Goal: Task Accomplishment & Management: Use online tool/utility

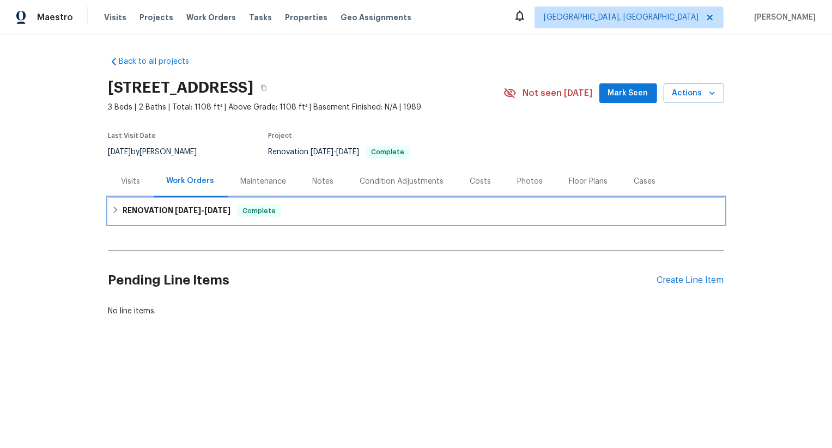
click at [196, 215] on h6 "RENOVATION 9/2/25 - 9/5/25" at bounding box center [177, 210] width 108 height 13
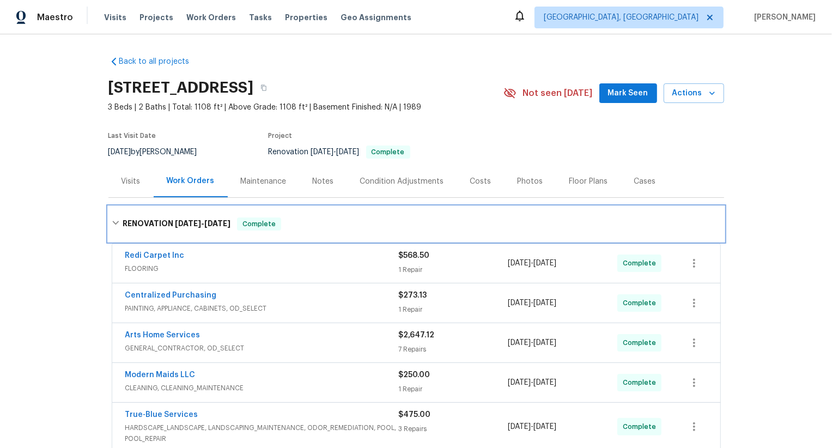
scroll to position [172, 0]
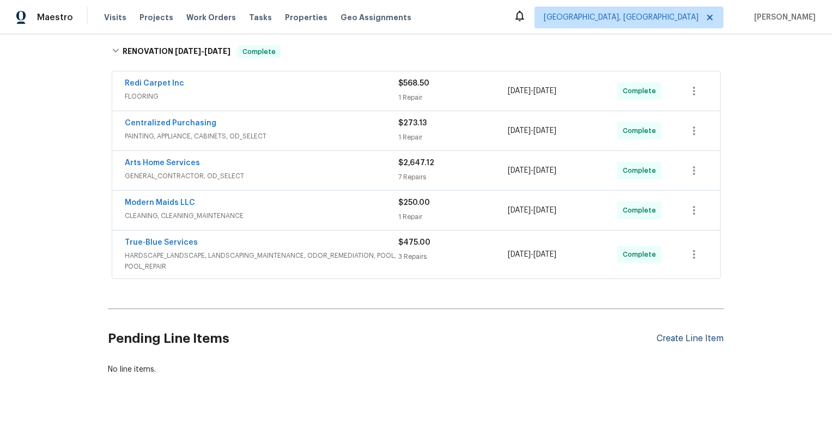
click at [695, 337] on div "Create Line Item" at bounding box center [690, 338] width 67 height 10
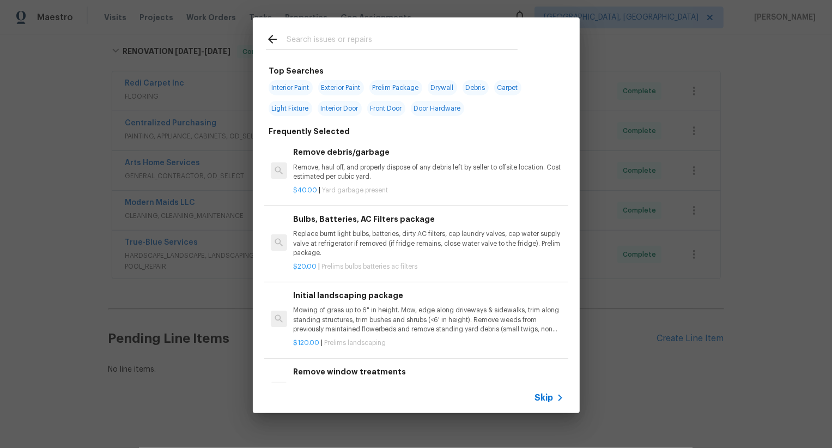
click at [648, 372] on div "Top Searches Interior Paint Exterior Paint Prelim Package Drywall Debris Carpet…" at bounding box center [416, 215] width 832 height 430
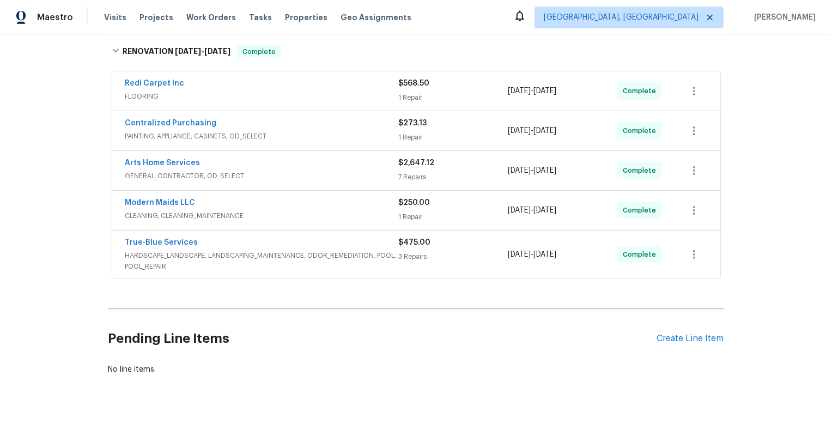
click at [685, 330] on div "Pending Line Items Create Line Item" at bounding box center [416, 338] width 616 height 51
click at [691, 340] on div "Create Line Item" at bounding box center [690, 338] width 67 height 10
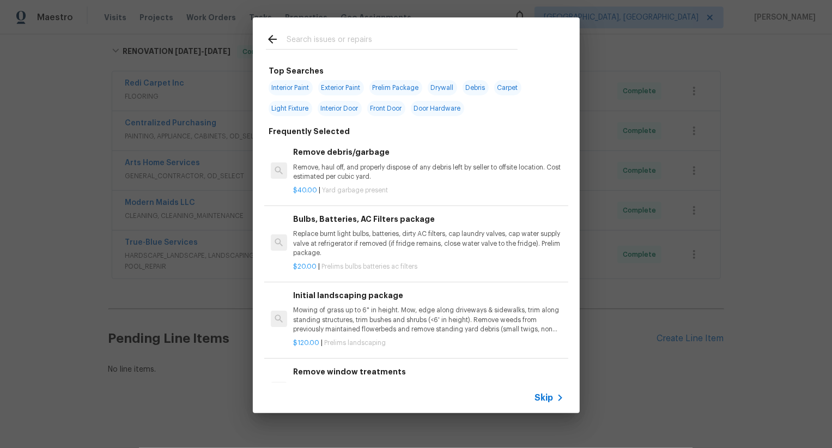
click at [547, 398] on span "Skip" at bounding box center [544, 397] width 19 height 11
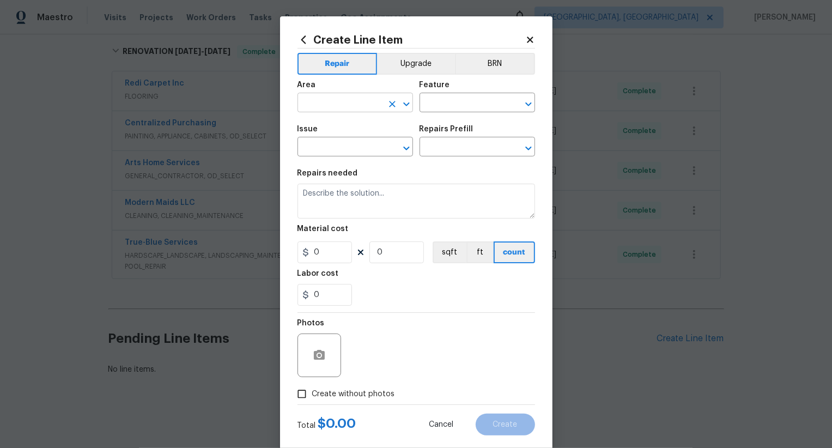
click at [352, 106] on input "text" at bounding box center [339, 103] width 85 height 17
click at [422, 63] on button "Upgrade" at bounding box center [416, 64] width 78 height 22
click at [502, 62] on button "BRN" at bounding box center [495, 64] width 79 height 22
click at [334, 56] on button "Repair" at bounding box center [336, 64] width 79 height 22
click at [329, 102] on input "text" at bounding box center [339, 103] width 85 height 17
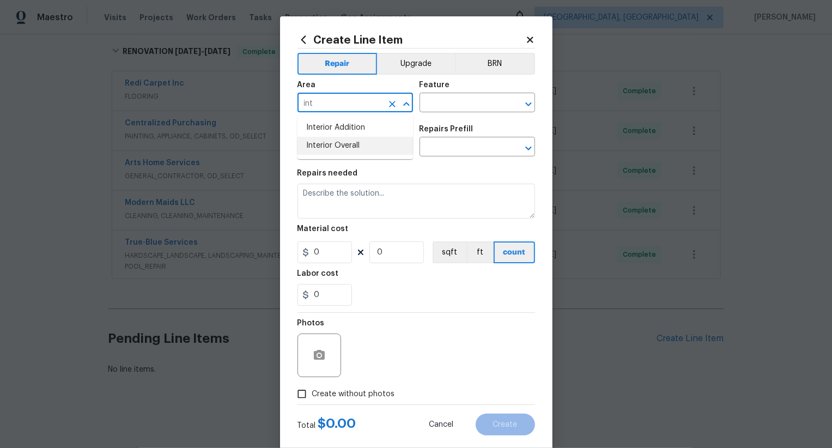
click at [340, 150] on li "Interior Overall" at bounding box center [354, 146] width 115 height 18
type input "Interior Overall"
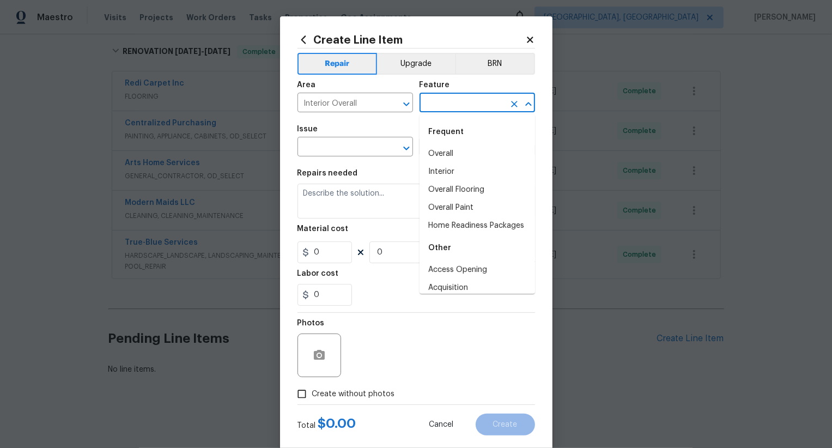
click at [442, 109] on input "text" at bounding box center [461, 103] width 85 height 17
click at [446, 158] on li "Overall" at bounding box center [476, 154] width 115 height 18
type input "Overall"
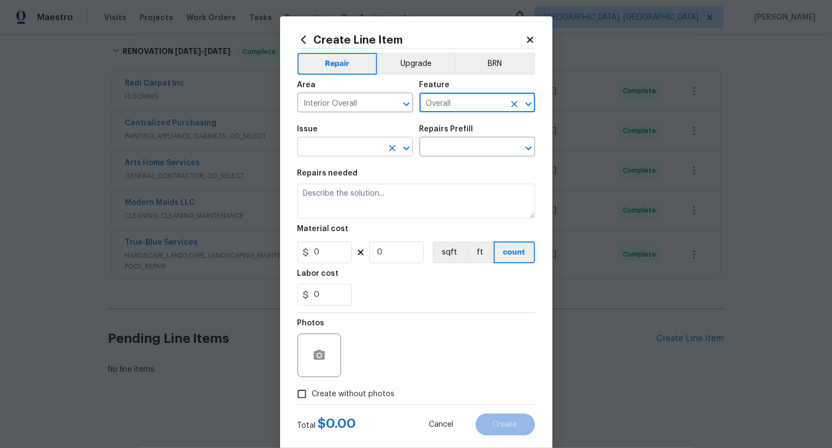
click at [356, 154] on input "text" at bounding box center [339, 147] width 85 height 17
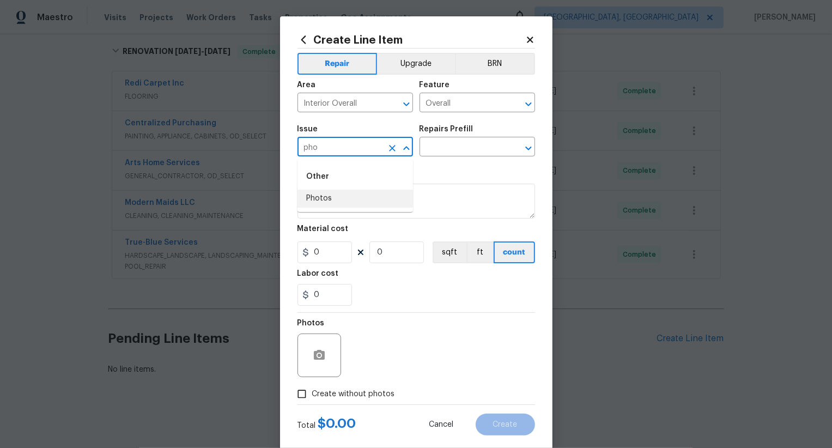
click at [356, 198] on li "Photos" at bounding box center [354, 199] width 115 height 18
type input "Photos"
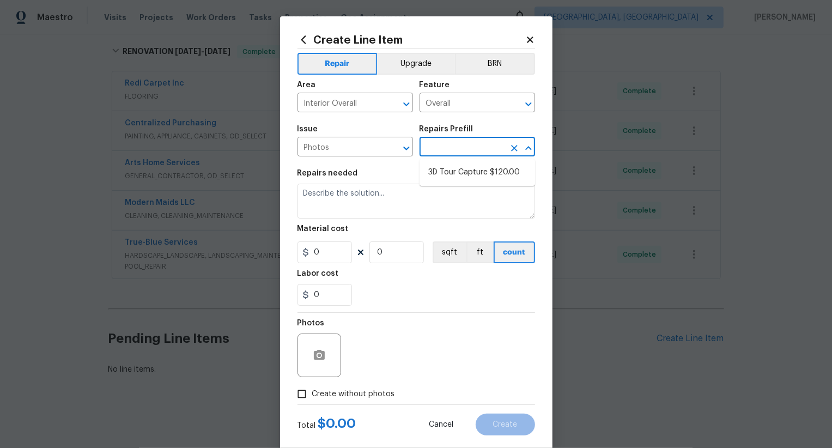
click at [484, 151] on input "text" at bounding box center [461, 147] width 85 height 17
click at [495, 174] on li "3D Tour Capture $120.00" at bounding box center [476, 172] width 115 height 18
type input "3D Tour Capture $120.00"
type textarea "Capture 3D tour of home"
type input "120"
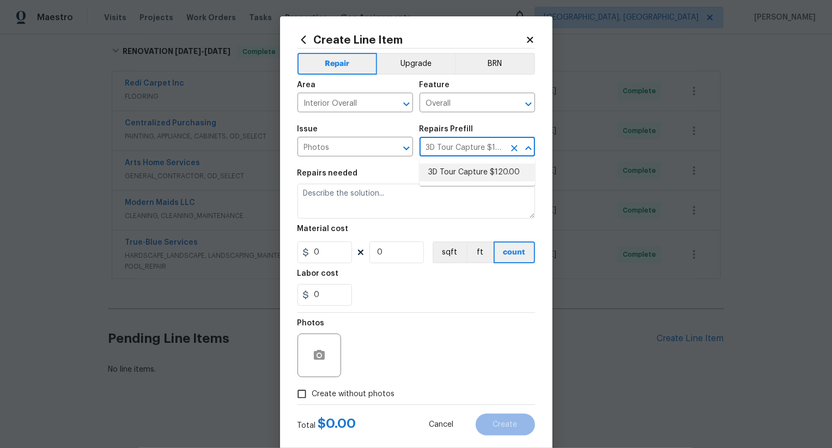
type input "1"
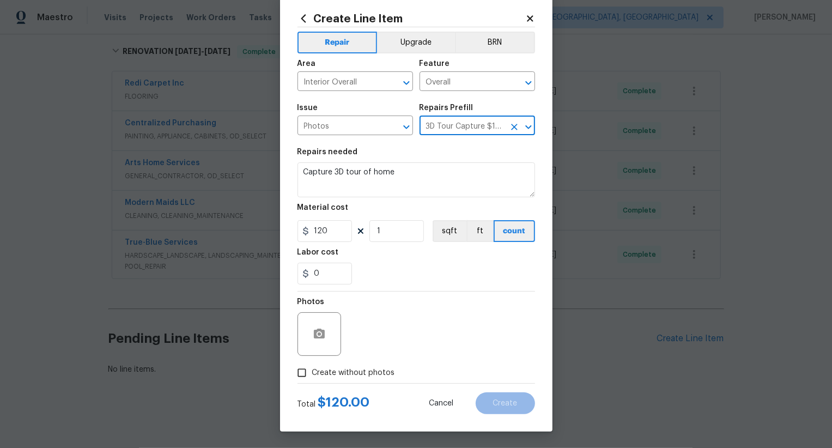
click at [310, 373] on input "Create without photos" at bounding box center [301, 372] width 21 height 21
checkbox input "true"
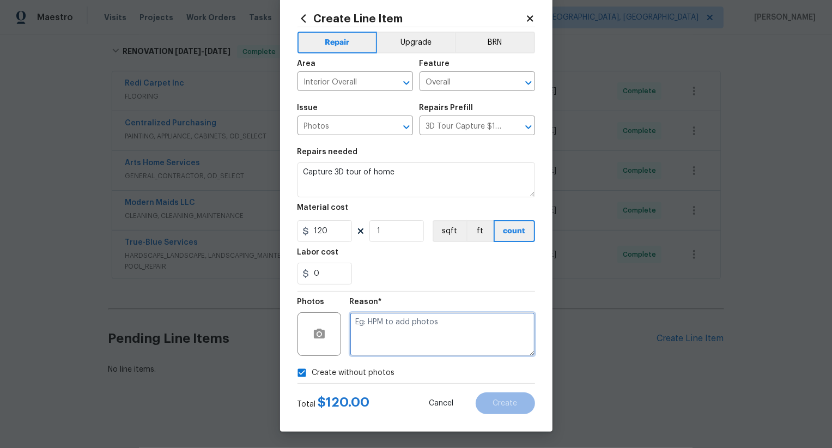
click at [425, 332] on textarea at bounding box center [442, 334] width 185 height 44
type textarea ".."
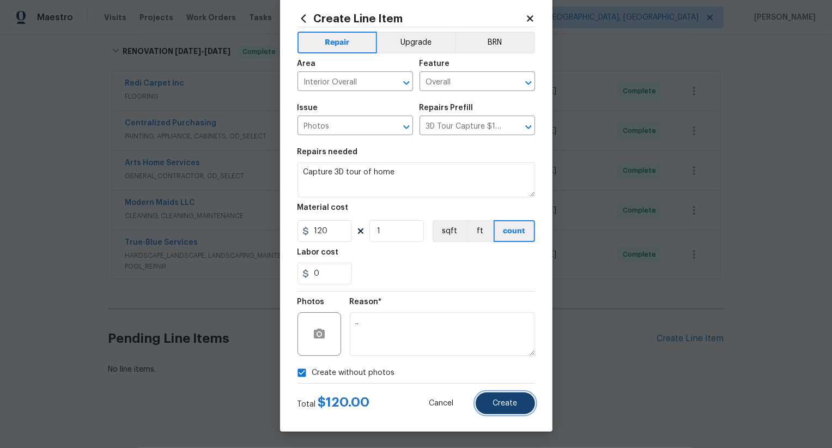
click at [513, 406] on button "Create" at bounding box center [505, 403] width 59 height 22
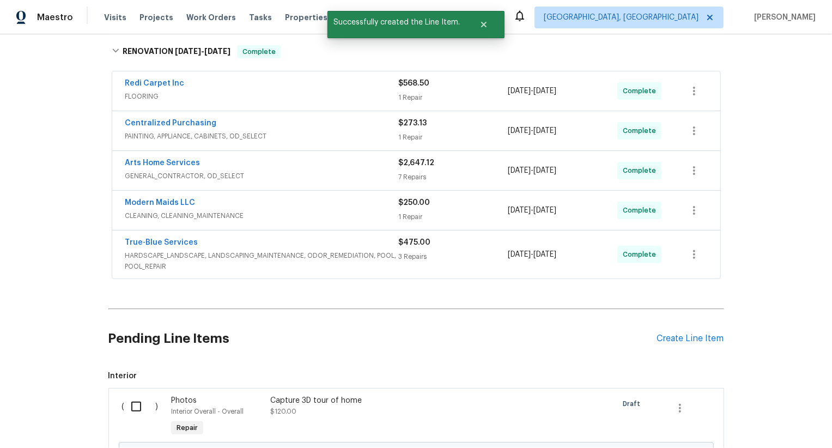
scroll to position [296, 0]
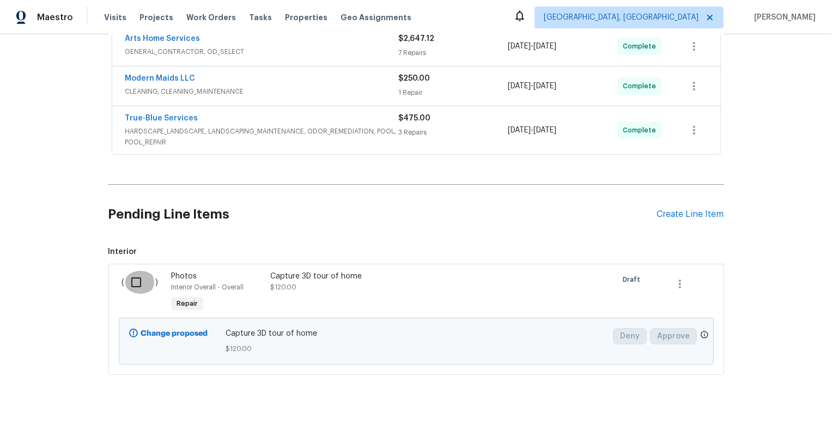
click at [139, 284] on input "checkbox" at bounding box center [140, 282] width 31 height 23
checkbox input "true"
click at [764, 417] on span "Create Work Order" at bounding box center [769, 421] width 72 height 14
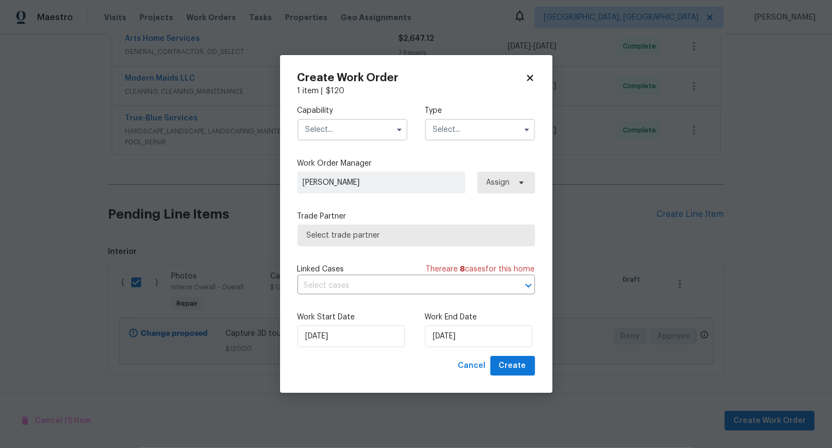
click at [359, 127] on input "text" at bounding box center [352, 130] width 110 height 22
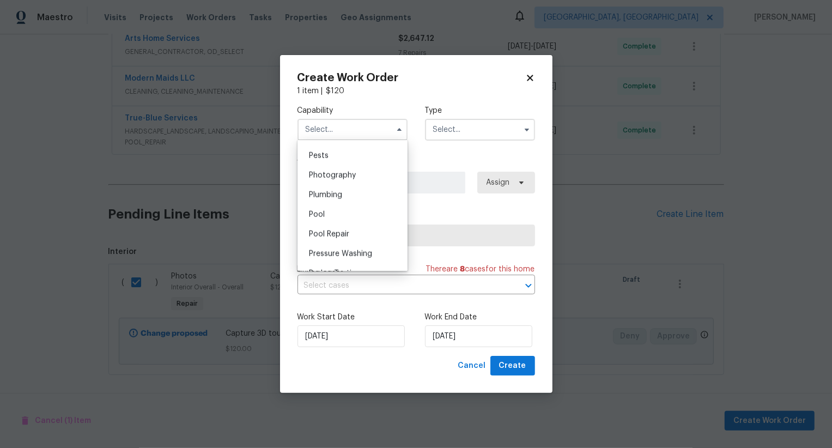
scroll to position [923, 0]
click at [370, 185] on div "Photography" at bounding box center [352, 184] width 105 height 20
type input "Photography"
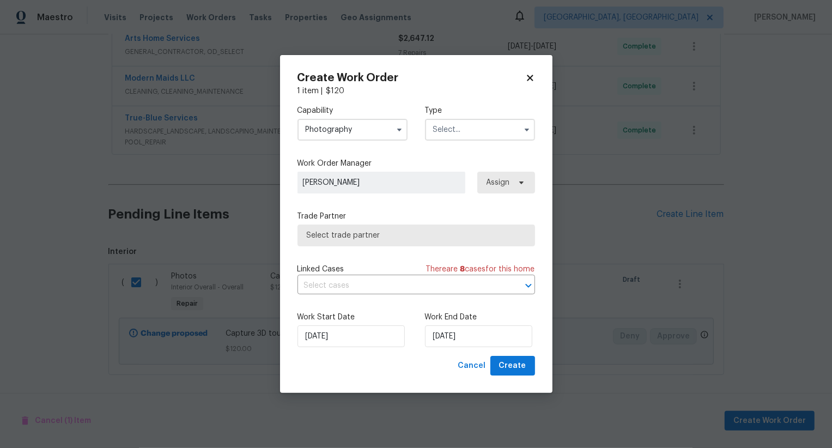
click at [461, 131] on input "text" at bounding box center [480, 130] width 110 height 22
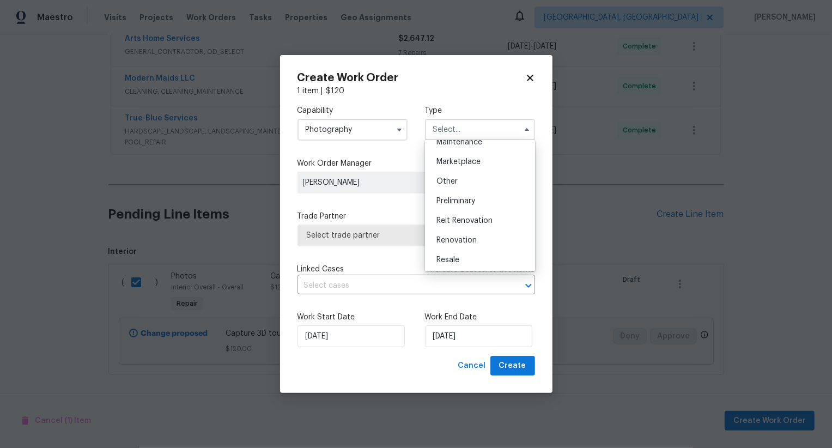
scroll to position [169, 0]
click at [478, 205] on div "Other" at bounding box center [480, 199] width 105 height 20
type input "Other"
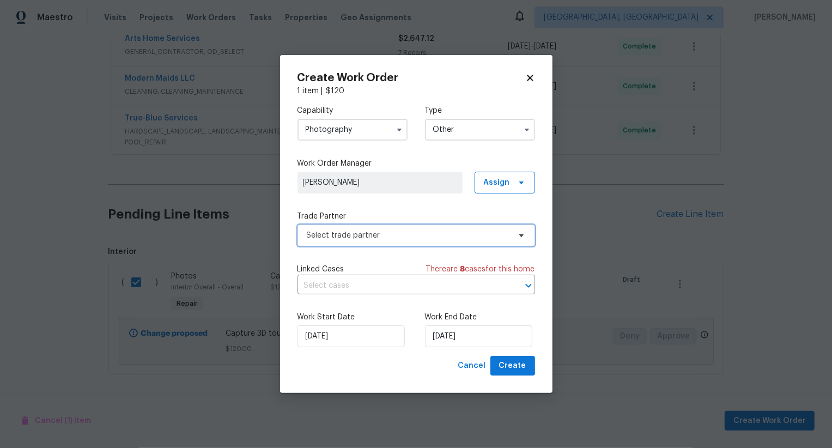
click at [419, 230] on span "Select trade partner" at bounding box center [408, 235] width 203 height 11
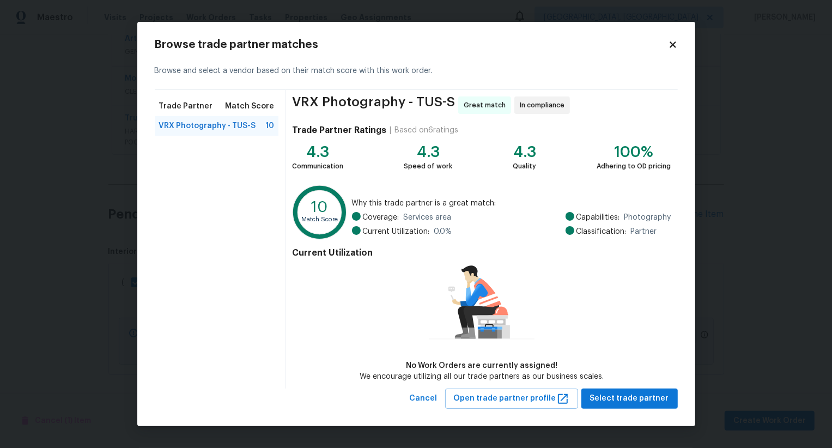
click at [364, 107] on span "VRX Photography - TUS-S" at bounding box center [373, 104] width 163 height 17
click at [355, 100] on span "VRX Photography - TUS-S" at bounding box center [373, 104] width 163 height 17
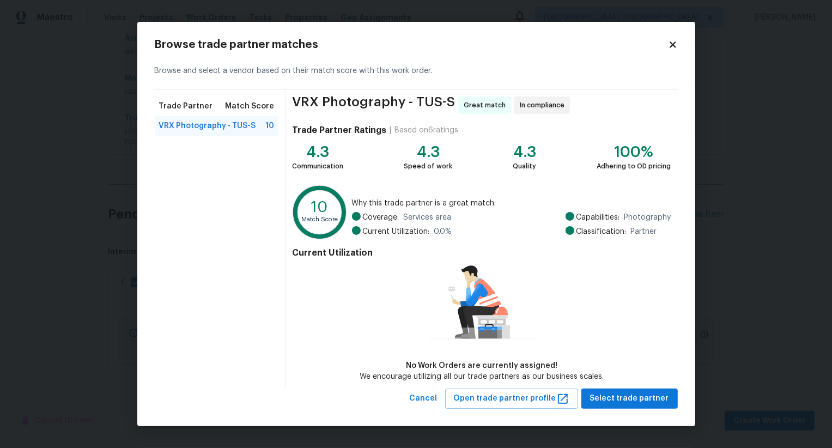
click at [437, 103] on span "VRX Photography - TUS-S" at bounding box center [373, 104] width 163 height 17
click at [428, 100] on span "VRX Photography - TUS-S" at bounding box center [373, 104] width 163 height 17
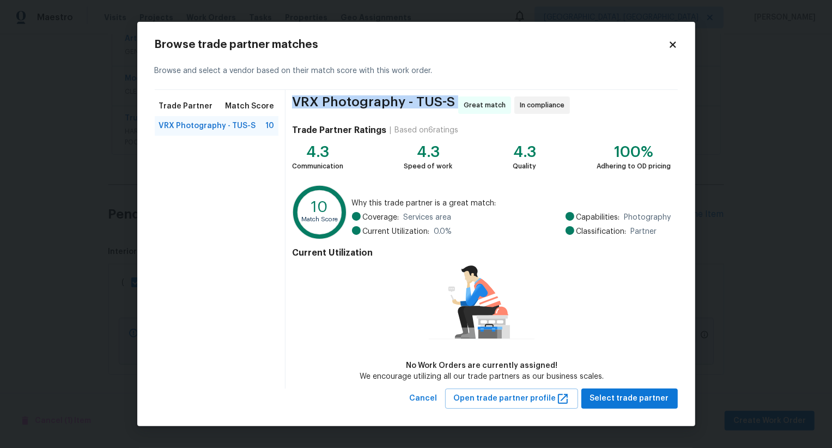
click at [430, 99] on span "VRX Photography - TUS-S" at bounding box center [373, 104] width 163 height 17
click at [642, 399] on span "Select trade partner" at bounding box center [629, 399] width 79 height 14
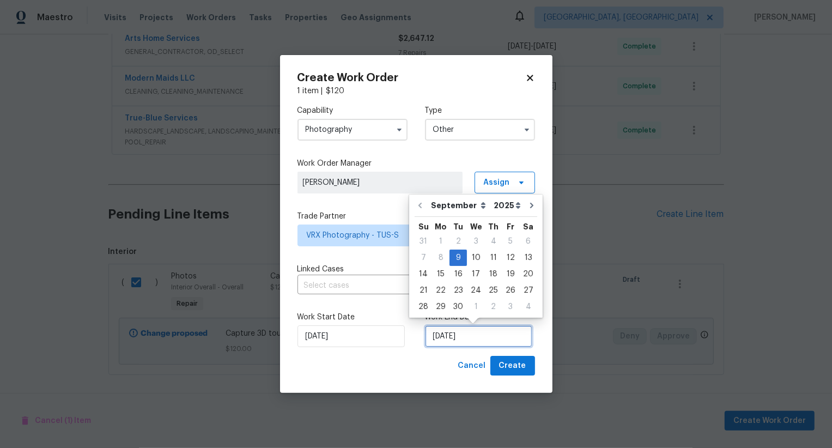
click at [447, 340] on input "09/09/2025" at bounding box center [478, 336] width 107 height 22
click at [478, 260] on div "10" at bounding box center [476, 257] width 18 height 15
type input "10/09/2025"
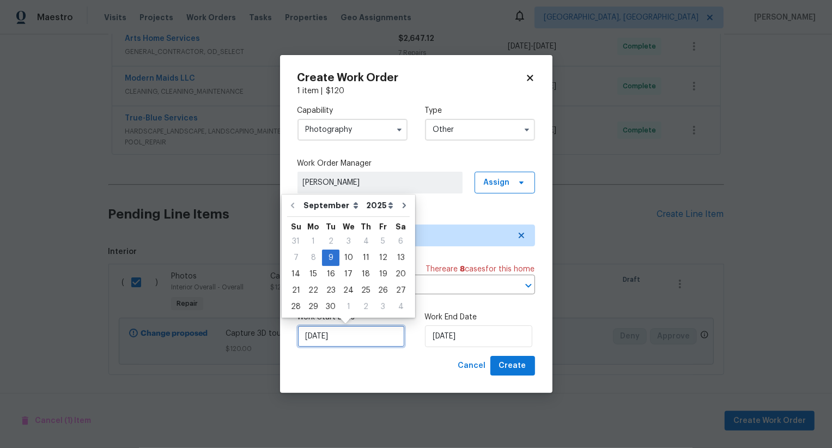
click at [328, 341] on input "09/09/2025" at bounding box center [350, 336] width 107 height 22
click at [331, 259] on div "9" at bounding box center [330, 257] width 17 height 15
click at [446, 344] on input "10/09/2025" at bounding box center [478, 336] width 107 height 22
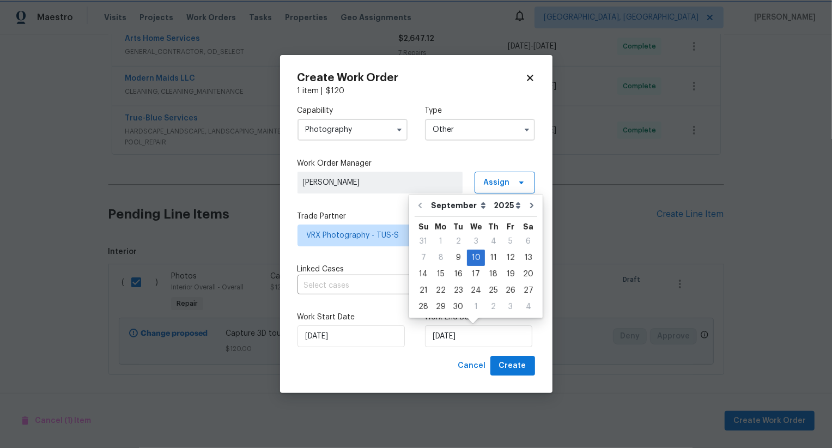
click at [381, 309] on div "Work Start Date 09/09/2025 Work End Date 10/09/2025" at bounding box center [416, 329] width 238 height 53
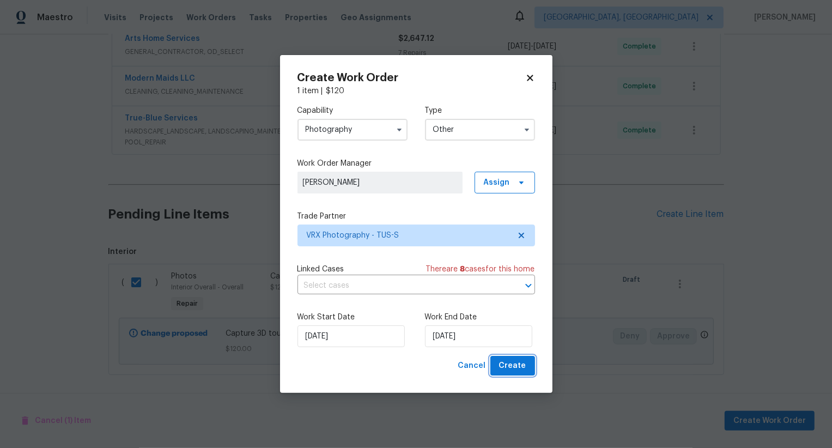
click at [516, 367] on span "Create" at bounding box center [512, 366] width 27 height 14
checkbox input "false"
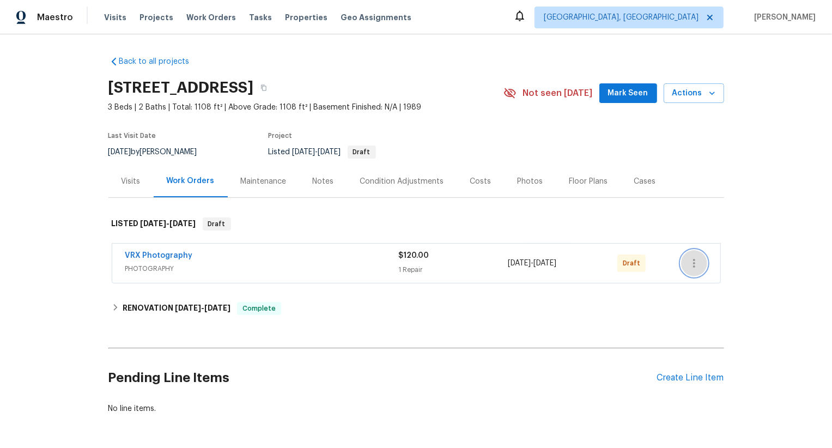
click at [695, 260] on icon "button" at bounding box center [693, 263] width 13 height 13
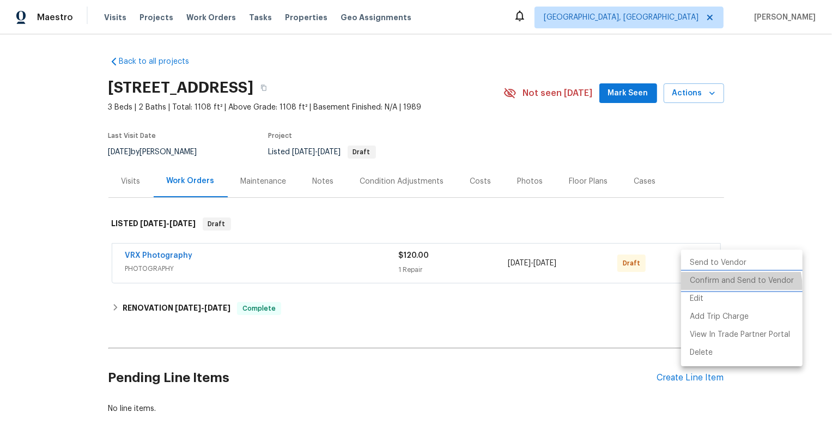
click at [732, 287] on li "Confirm and Send to Vendor" at bounding box center [741, 281] width 121 height 18
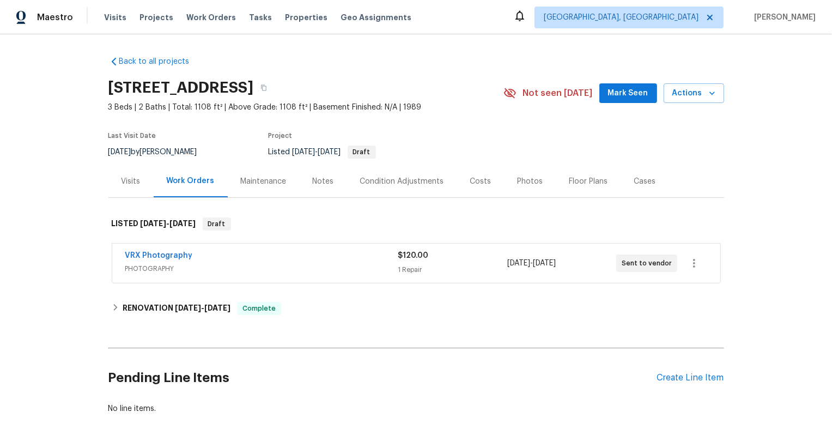
scroll to position [16, 0]
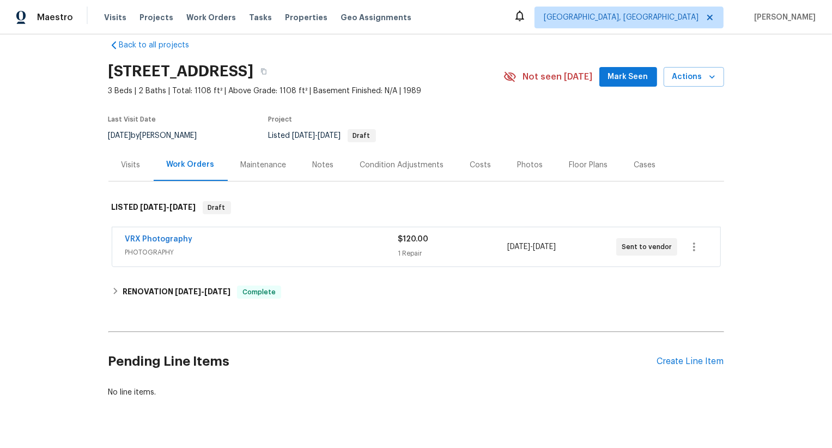
click at [356, 245] on div "VRX Photography" at bounding box center [261, 240] width 273 height 13
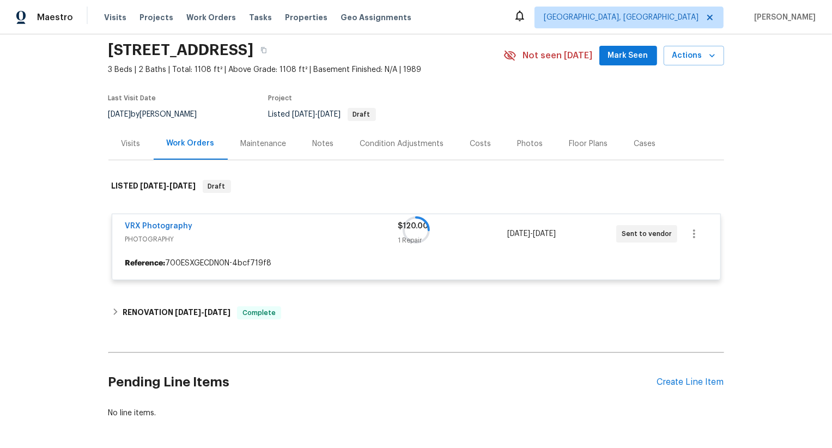
scroll to position [40, 0]
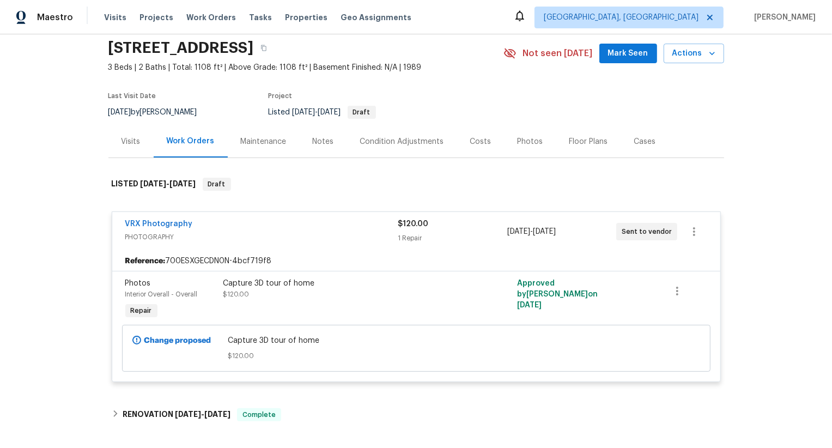
click at [376, 220] on div "VRX Photography" at bounding box center [261, 224] width 273 height 13
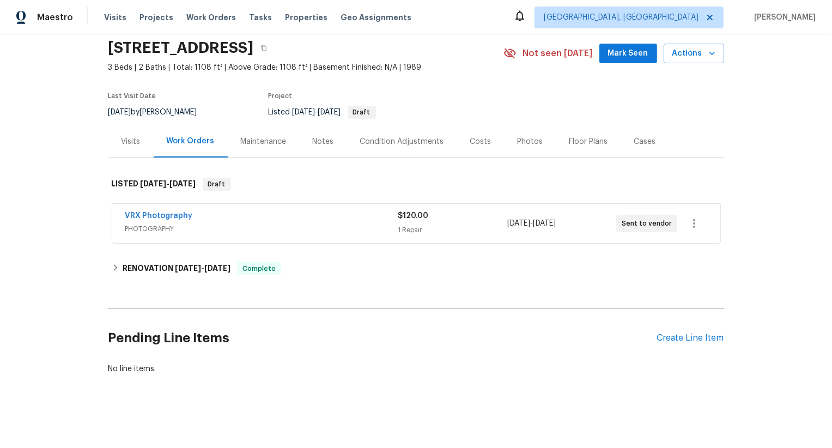
scroll to position [0, 0]
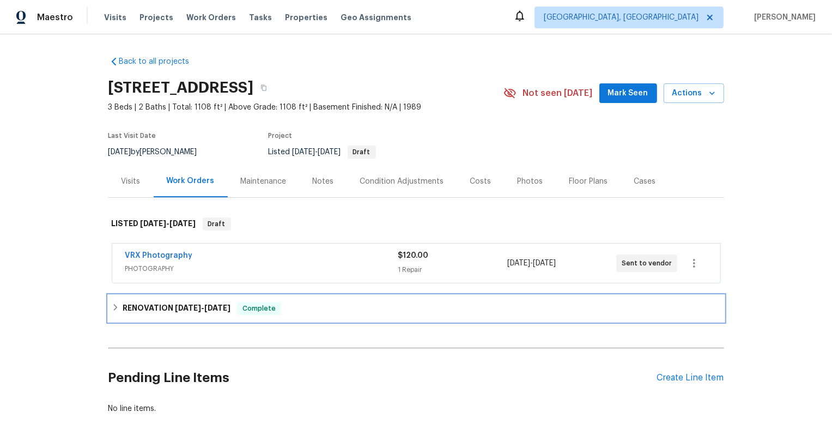
click at [190, 305] on span "[DATE]" at bounding box center [188, 308] width 26 height 8
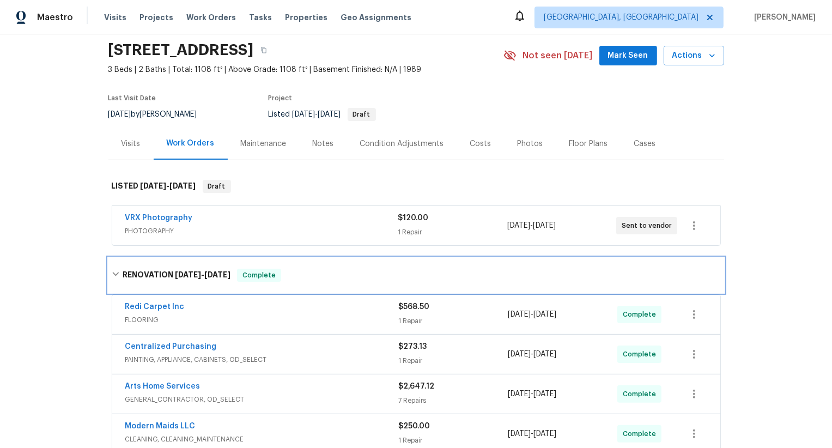
scroll to position [38, 0]
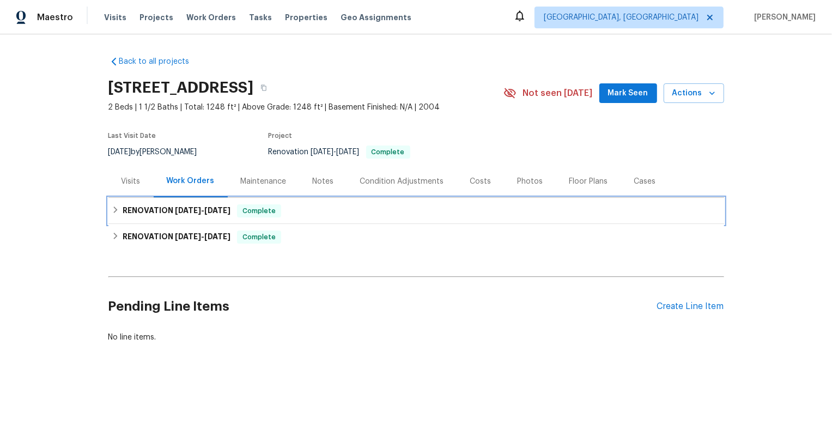
click at [179, 204] on h6 "RENOVATION 9/8/25 - 9/9/25" at bounding box center [177, 210] width 108 height 13
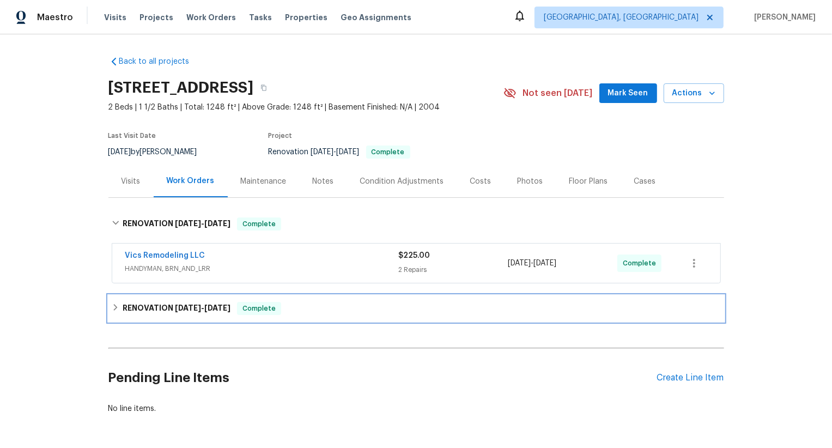
click at [185, 304] on span "8/22/25" at bounding box center [188, 308] width 26 height 8
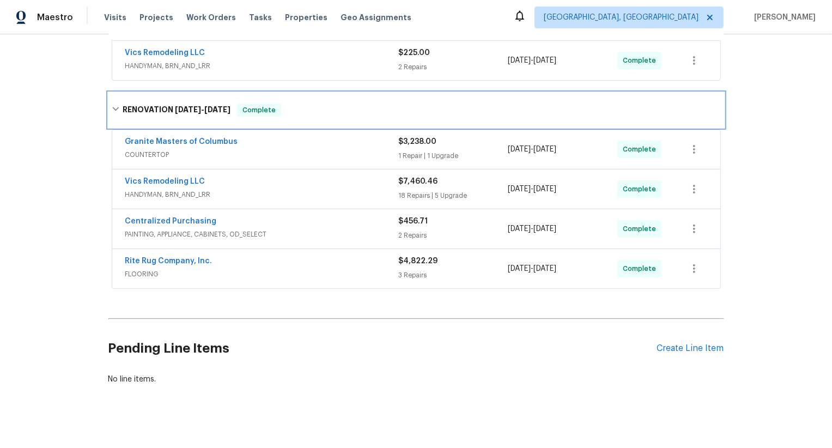
scroll to position [212, 0]
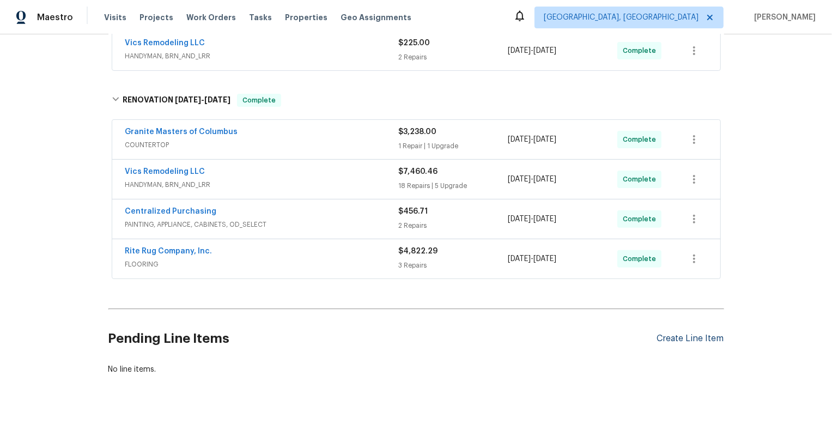
click at [673, 338] on div "Create Line Item" at bounding box center [690, 338] width 67 height 10
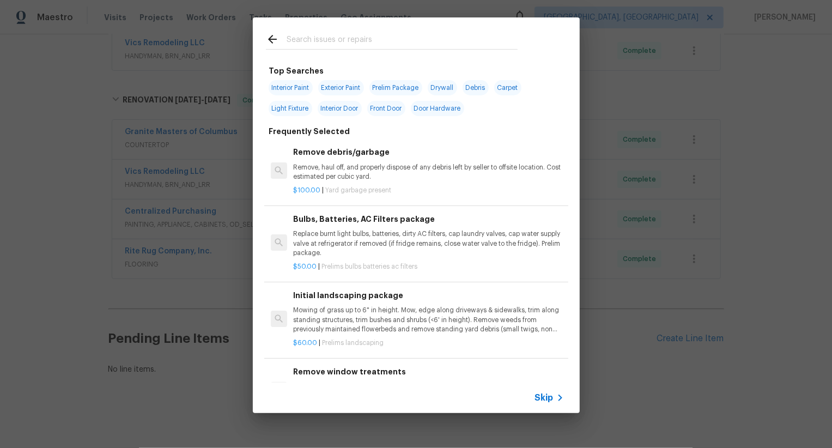
click at [546, 394] on span "Skip" at bounding box center [544, 397] width 19 height 11
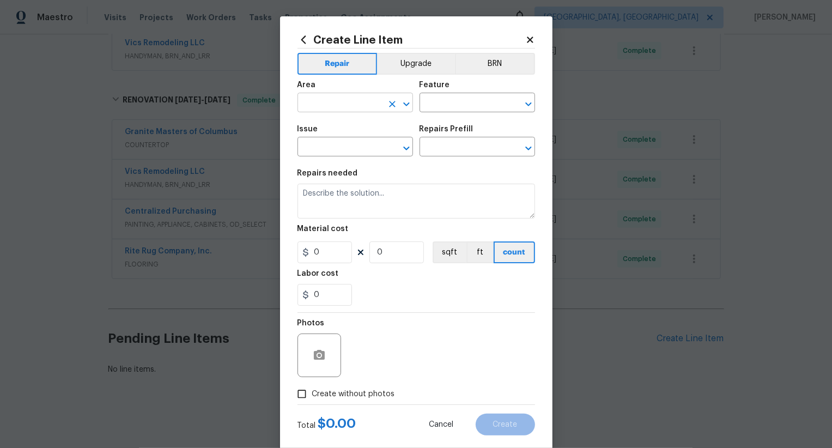
click at [340, 104] on input "text" at bounding box center [339, 103] width 85 height 17
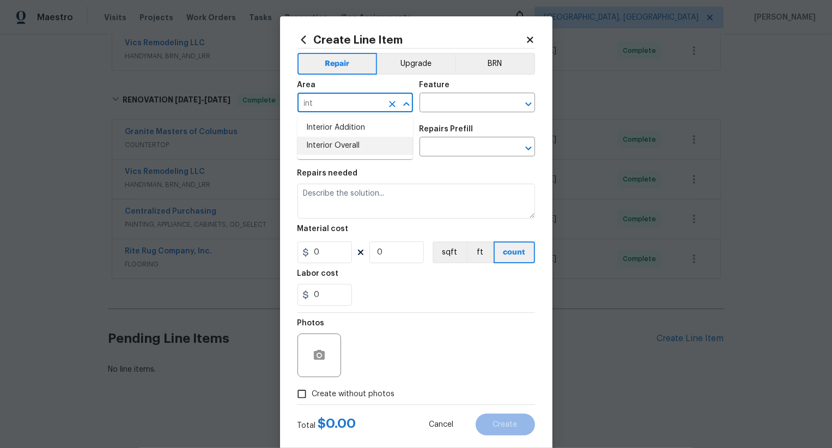
click at [331, 144] on li "Interior Overall" at bounding box center [354, 146] width 115 height 18
type input "Interior Overall"
click at [470, 111] on input "text" at bounding box center [461, 103] width 85 height 17
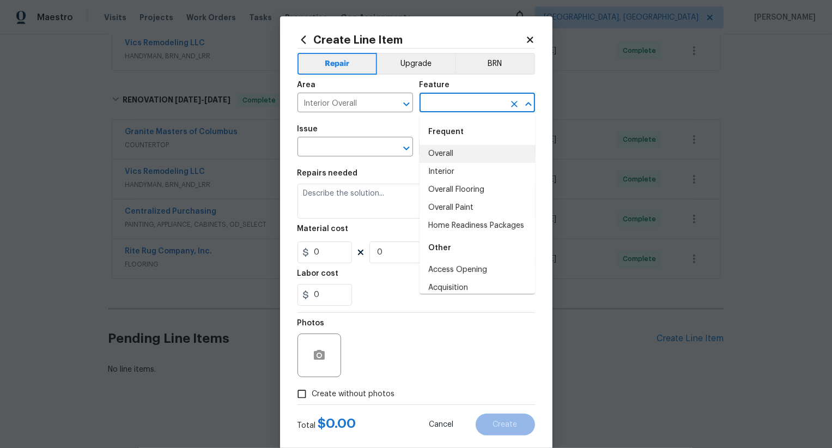
click at [448, 155] on li "Overall" at bounding box center [476, 154] width 115 height 18
type input "Overall"
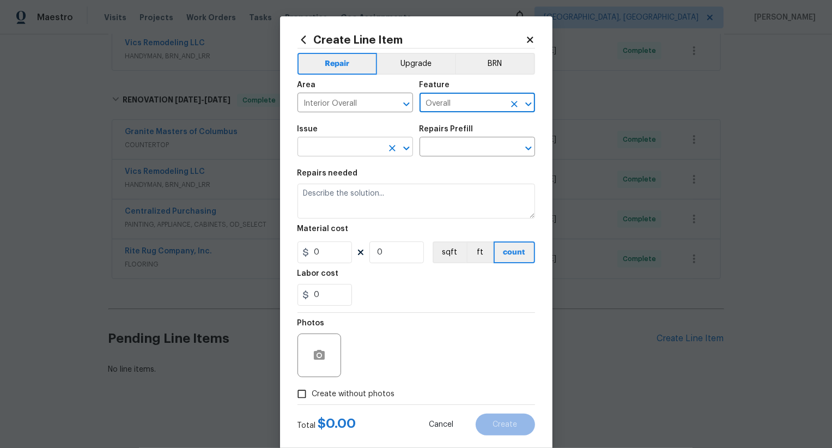
click at [344, 150] on input "text" at bounding box center [339, 147] width 85 height 17
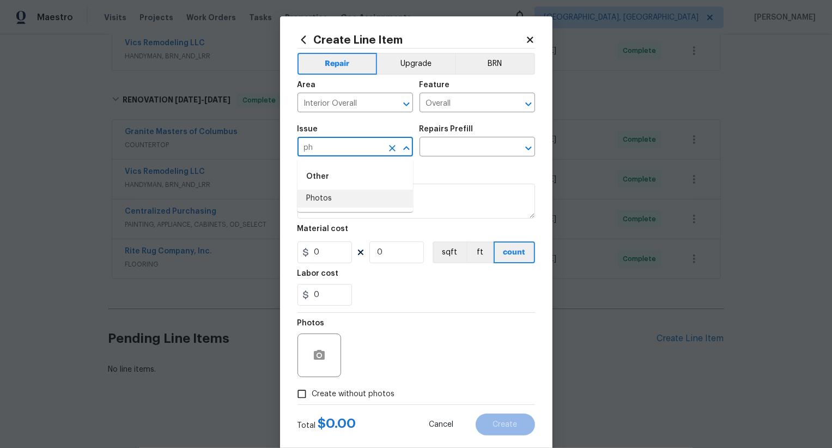
click at [340, 196] on li "Photos" at bounding box center [354, 199] width 115 height 18
type input "Photos"
click at [447, 148] on input "text" at bounding box center [461, 147] width 85 height 17
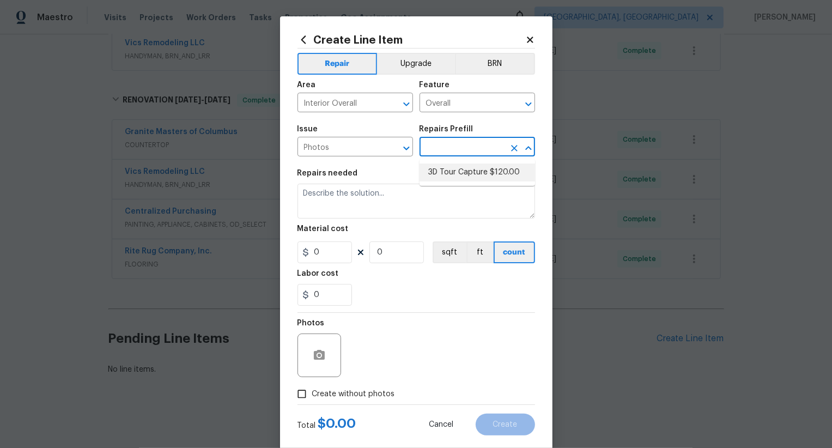
click at [447, 172] on li "3D Tour Capture $120.00" at bounding box center [476, 172] width 115 height 18
type input "3D Tour Capture $120.00"
type textarea "Capture 3D tour of home"
type input "120"
type input "1"
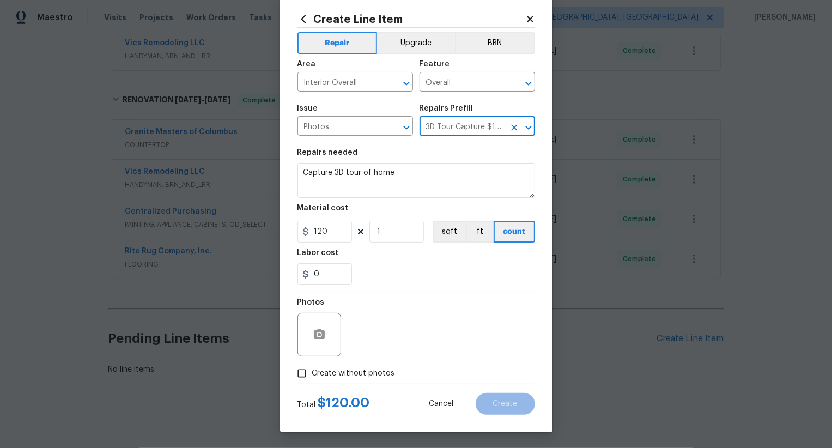
scroll to position [21, 0]
click at [302, 376] on input "Create without photos" at bounding box center [301, 372] width 21 height 21
checkbox input "true"
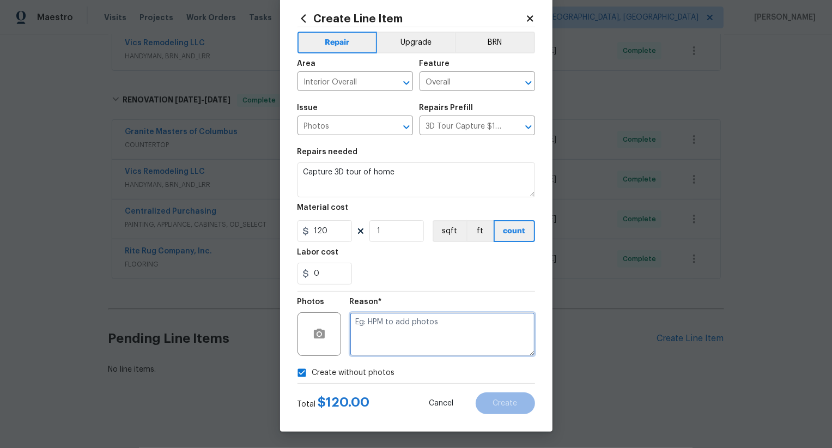
click at [445, 342] on textarea at bounding box center [442, 334] width 185 height 44
type textarea "."
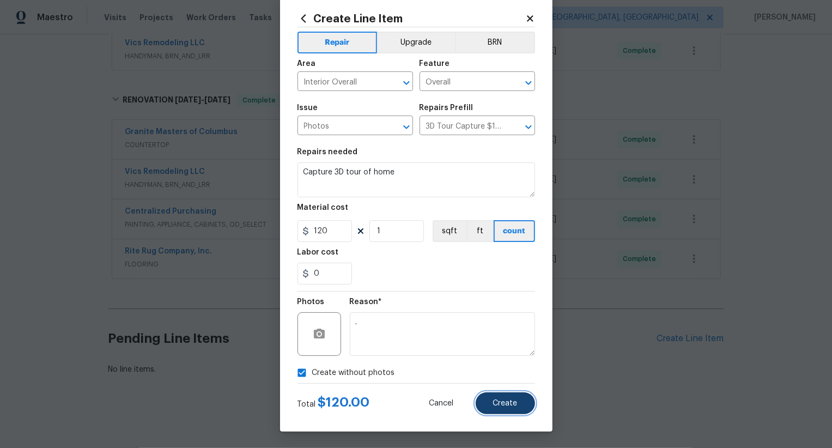
click at [512, 396] on button "Create" at bounding box center [505, 403] width 59 height 22
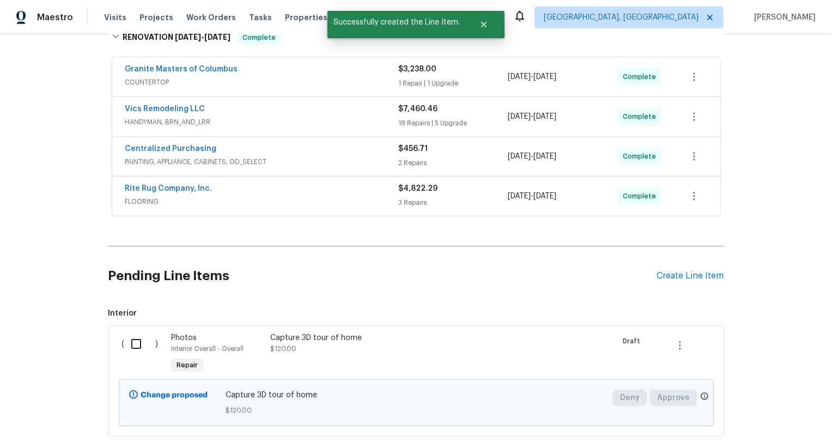
scroll to position [337, 0]
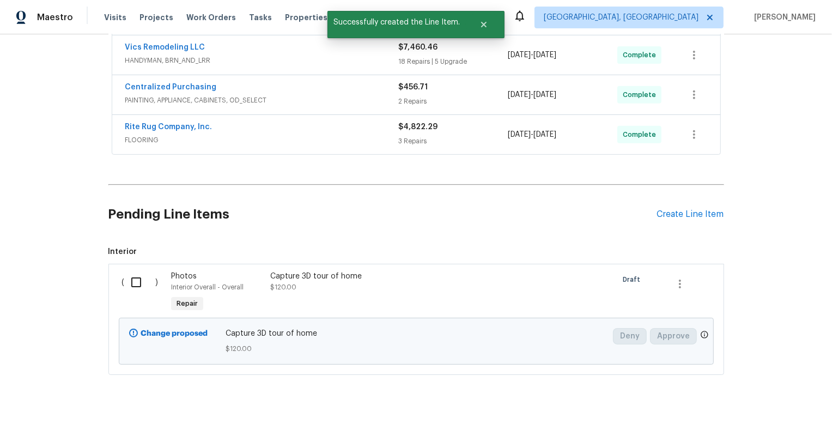
click at [141, 282] on input "checkbox" at bounding box center [140, 282] width 31 height 23
checkbox input "true"
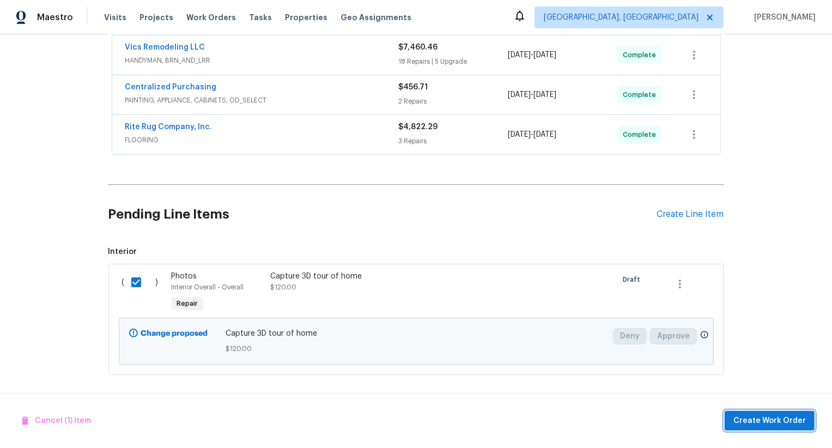
click at [757, 419] on span "Create Work Order" at bounding box center [769, 421] width 72 height 14
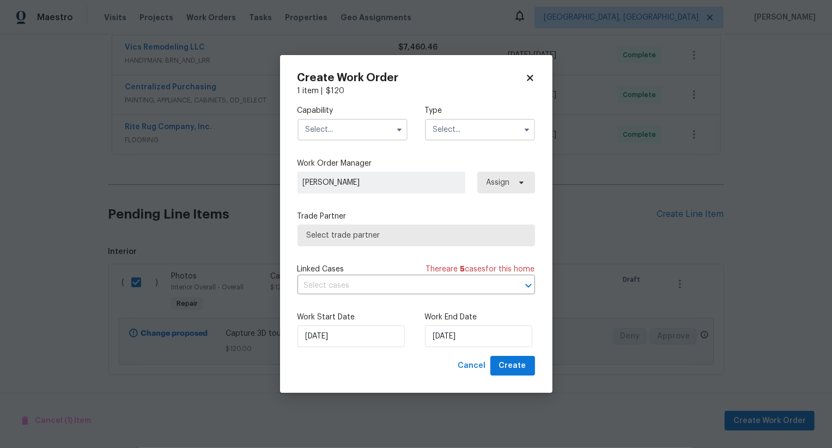
click at [360, 124] on input "text" at bounding box center [352, 130] width 110 height 22
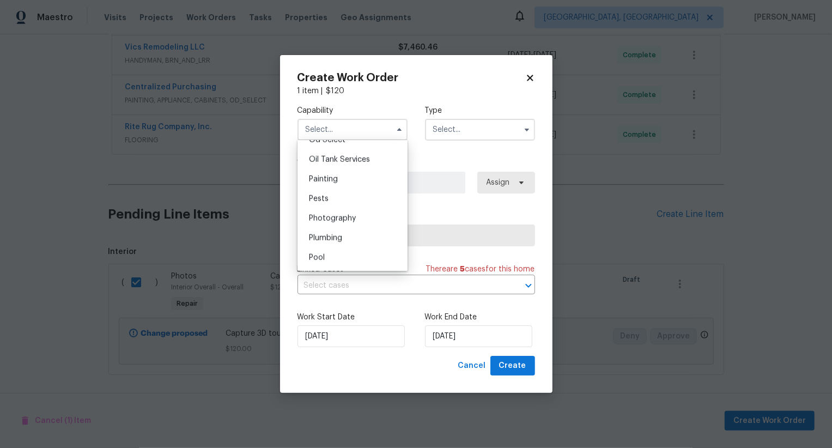
scroll to position [890, 0]
click at [340, 215] on span "Photography" at bounding box center [332, 218] width 47 height 8
type input "Photography"
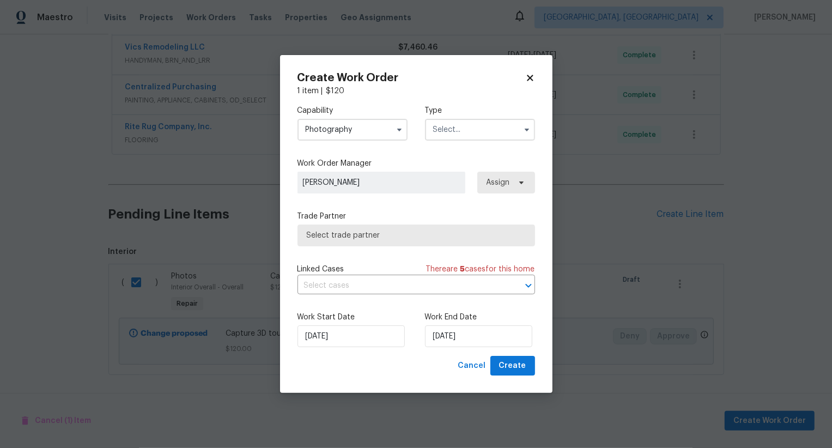
click at [462, 131] on input "text" at bounding box center [480, 130] width 110 height 22
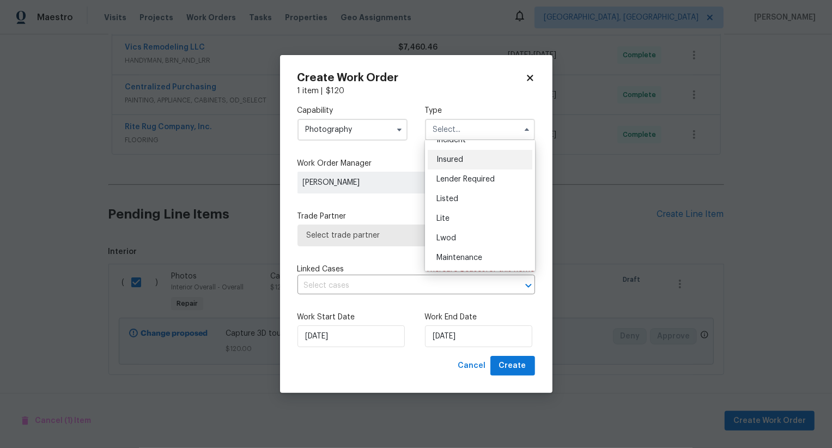
scroll to position [141, 0]
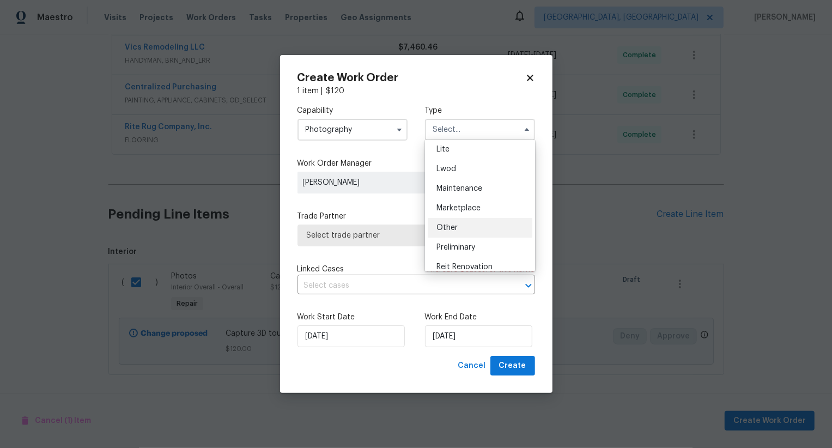
click at [455, 223] on div "Other" at bounding box center [480, 228] width 105 height 20
type input "Other"
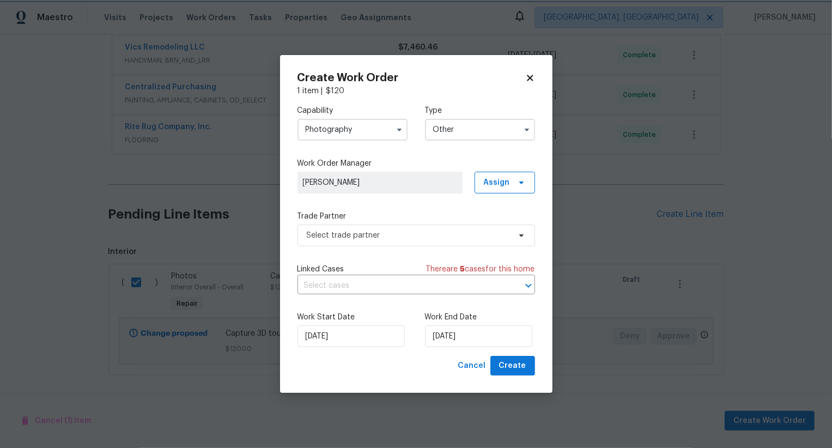
scroll to position [0, 0]
click at [375, 235] on span "Select trade partner" at bounding box center [408, 235] width 203 height 11
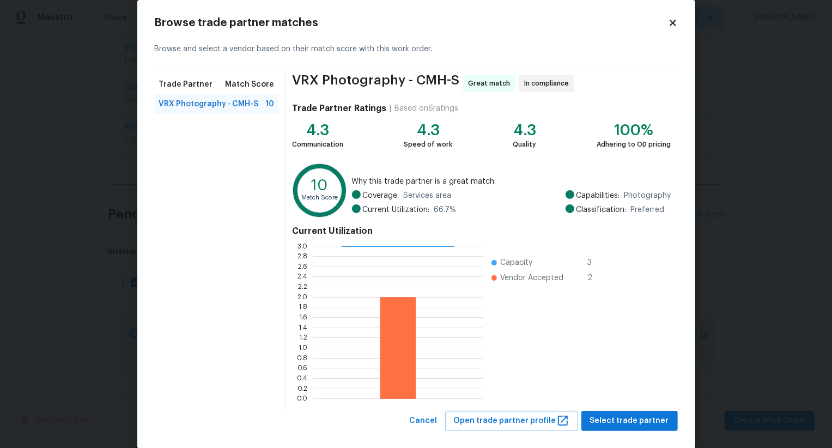
scroll to position [31, 0]
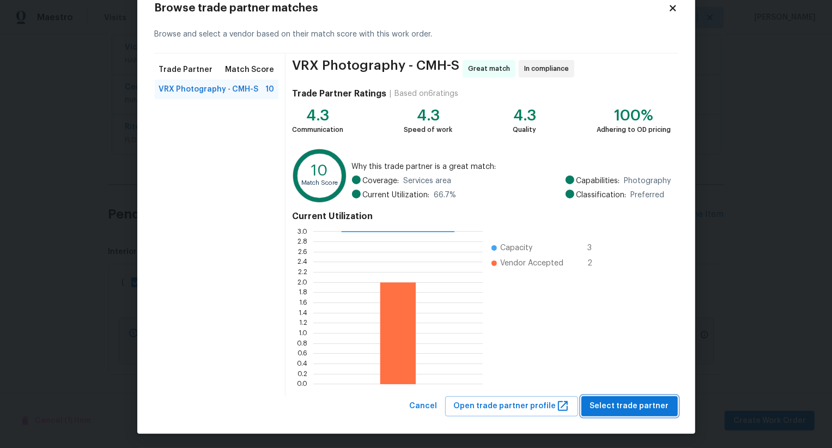
click at [612, 410] on span "Select trade partner" at bounding box center [629, 406] width 79 height 14
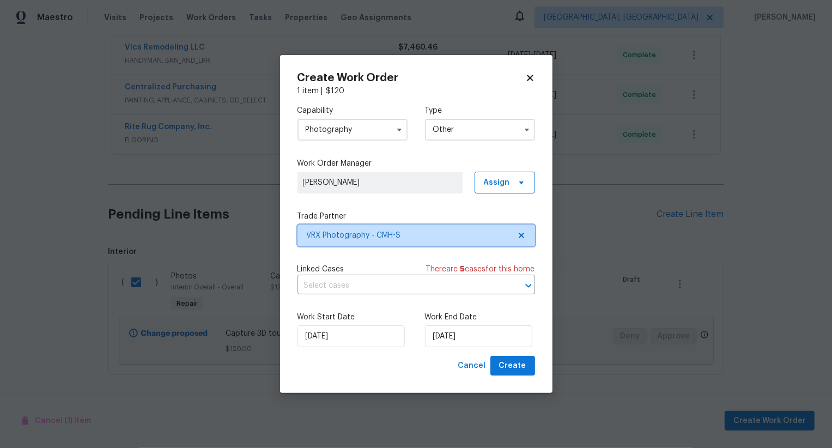
scroll to position [0, 0]
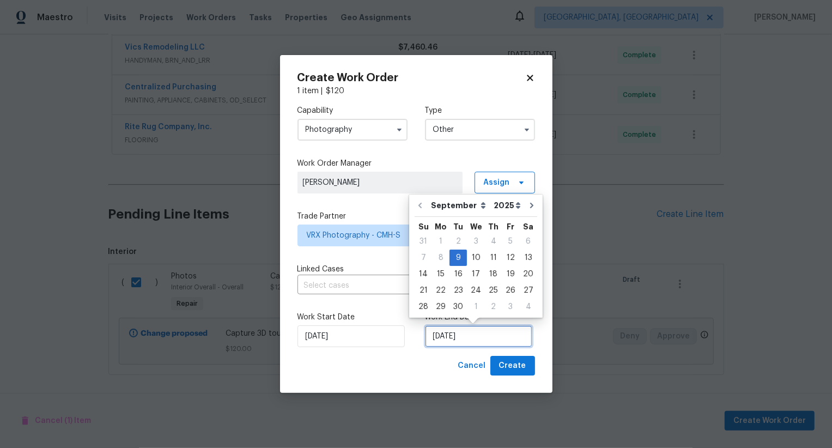
click at [462, 342] on input "09/09/2025" at bounding box center [478, 336] width 107 height 22
click at [474, 257] on div "10" at bounding box center [476, 257] width 18 height 15
type input "10/09/2025"
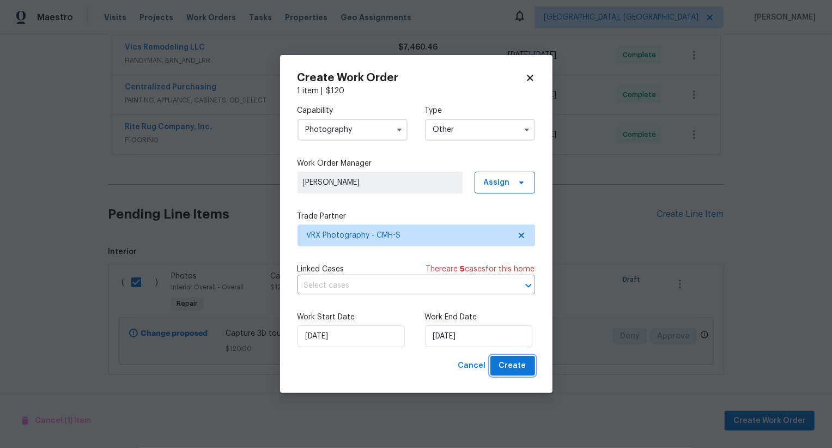
click at [517, 365] on span "Create" at bounding box center [512, 366] width 27 height 14
checkbox input "false"
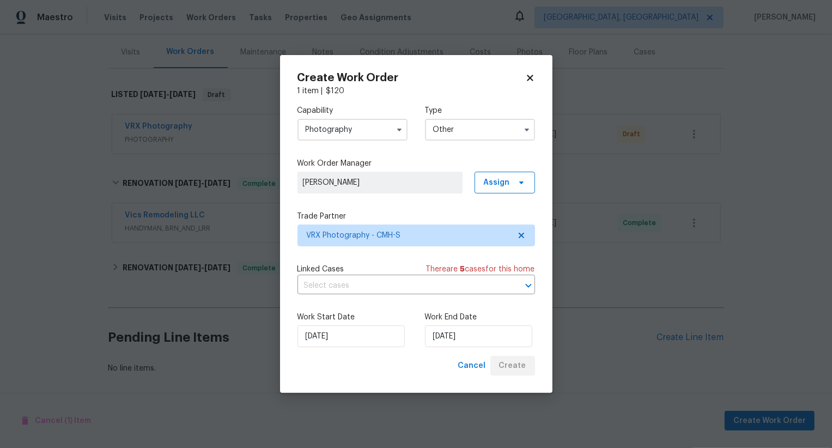
scroll to position [128, 0]
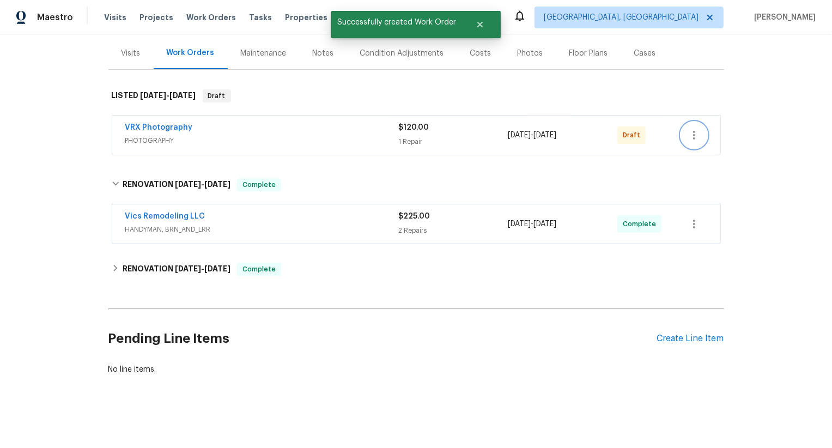
click at [691, 125] on button "button" at bounding box center [694, 135] width 26 height 26
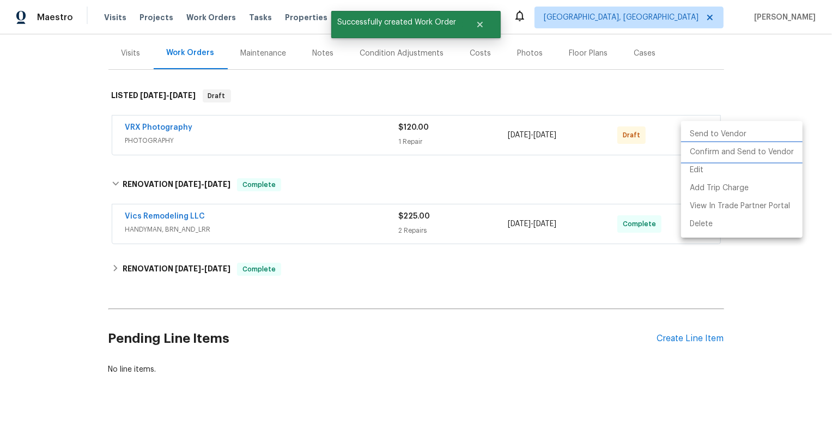
click at [713, 154] on li "Confirm and Send to Vendor" at bounding box center [741, 152] width 121 height 18
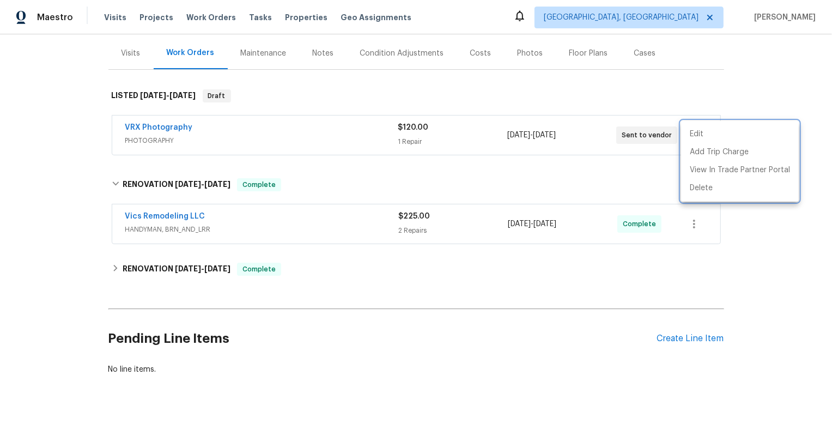
click at [634, 172] on div at bounding box center [416, 224] width 832 height 448
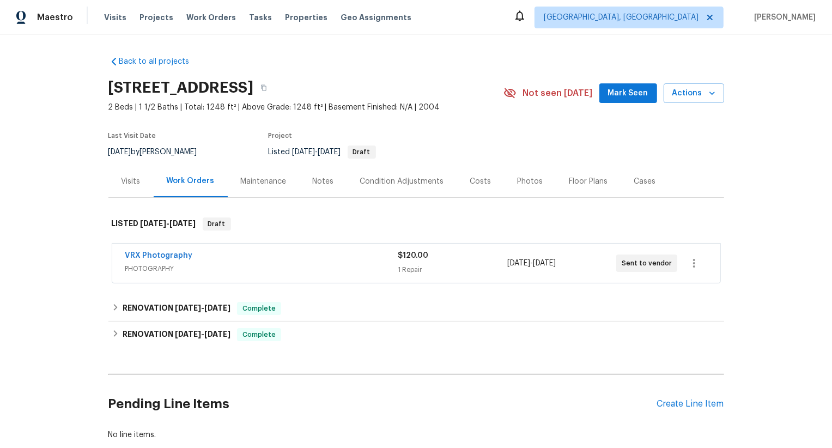
click at [291, 258] on div "VRX Photography" at bounding box center [261, 256] width 273 height 13
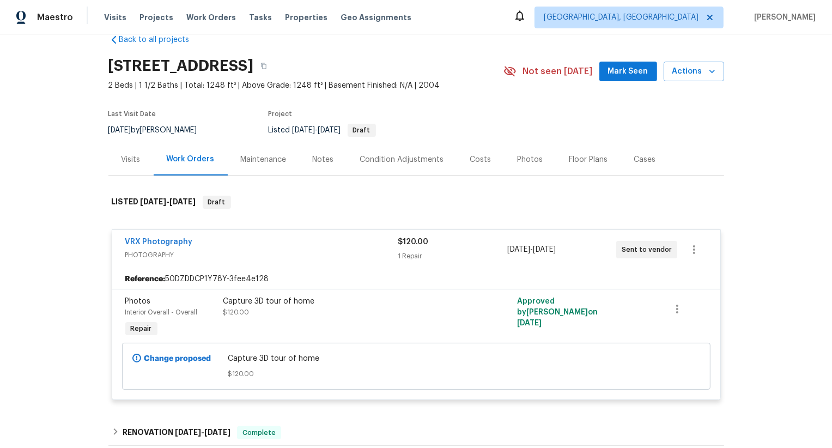
scroll to position [46, 0]
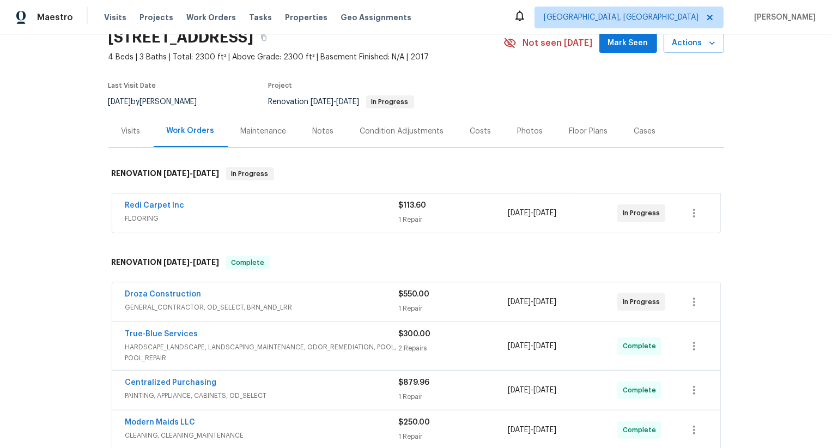
scroll to position [104, 0]
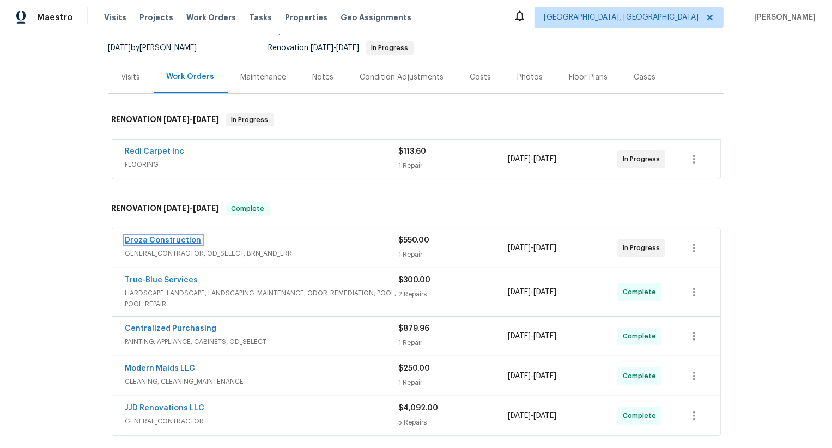
click at [161, 241] on link "Droza Construction" at bounding box center [163, 240] width 76 height 8
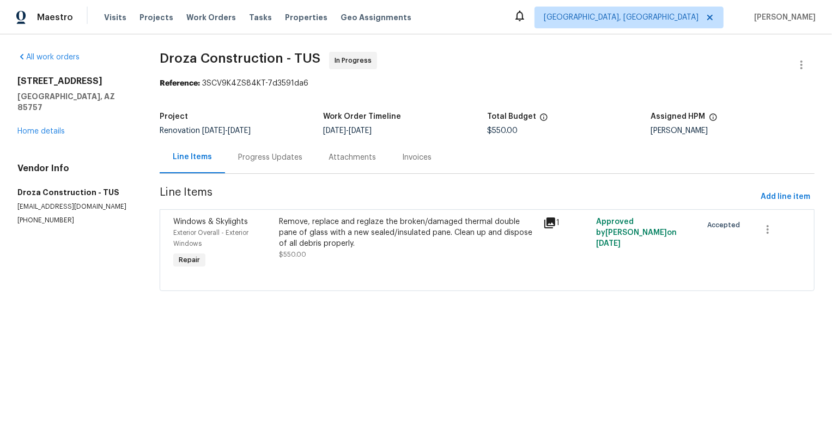
click at [271, 164] on div "Progress Updates" at bounding box center [270, 157] width 90 height 32
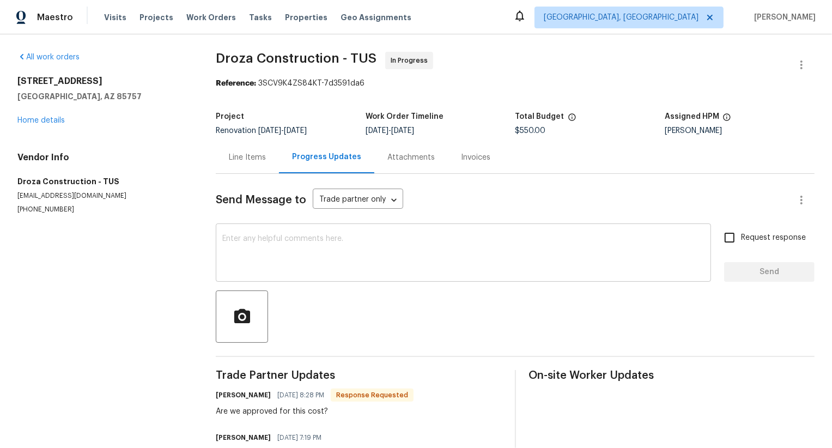
scroll to position [53, 0]
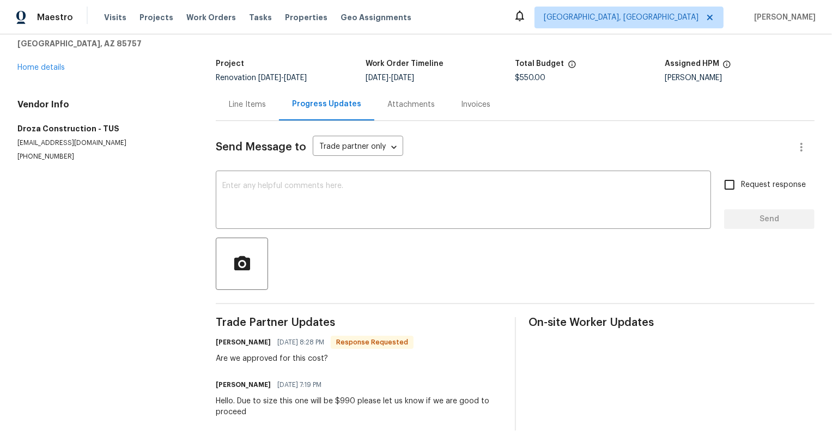
click at [267, 357] on div "Are we approved for this cost?" at bounding box center [315, 358] width 198 height 11
click at [296, 342] on span "09/08/2025 8:28 PM" at bounding box center [300, 342] width 47 height 11
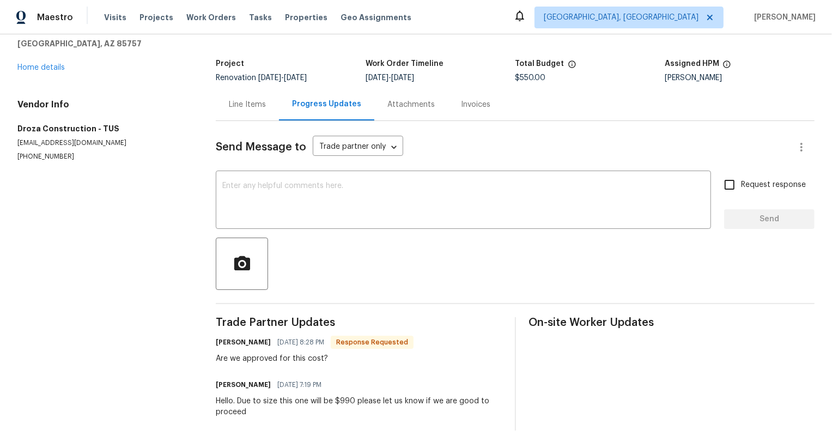
click at [299, 362] on div "Are we approved for this cost?" at bounding box center [315, 358] width 198 height 11
click at [315, 403] on div "Hello. Due to size this one will be $990 please let us know if we are good to p…" at bounding box center [359, 406] width 286 height 22
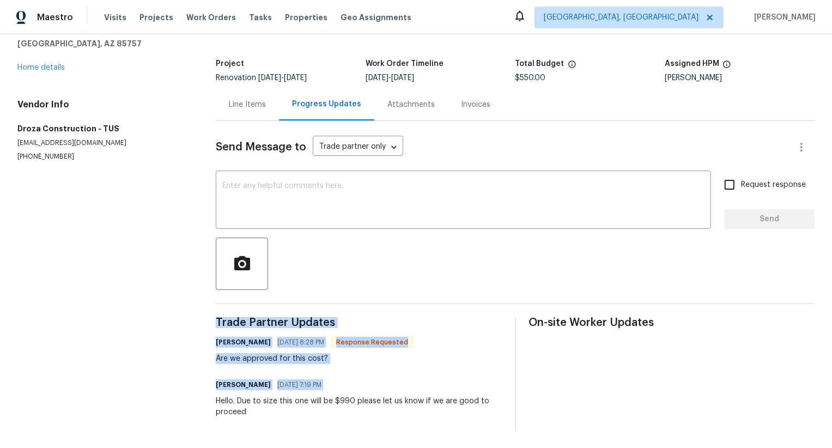
click at [315, 403] on div "Hello. Due to size this one will be $990 please let us know if we are good to p…" at bounding box center [359, 406] width 286 height 22
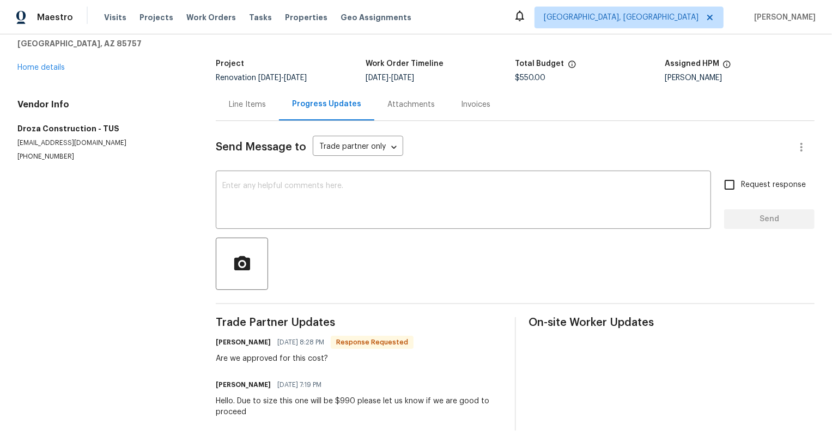
click at [296, 354] on div "Are we approved for this cost?" at bounding box center [315, 358] width 198 height 11
click at [332, 354] on div "Are we approved for this cost?" at bounding box center [315, 358] width 198 height 11
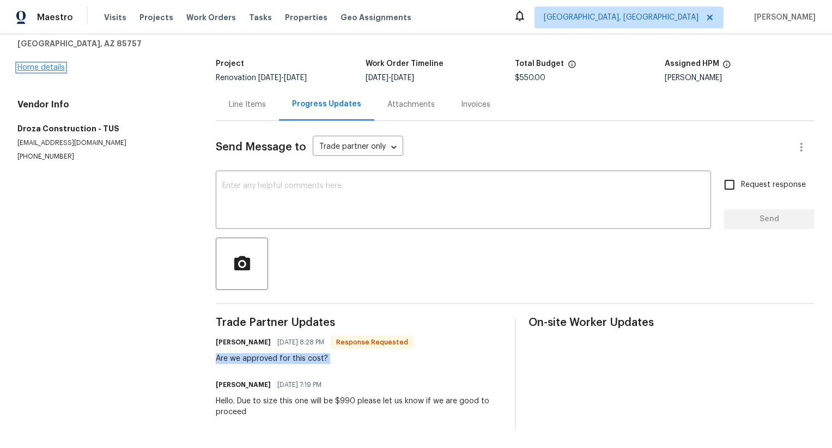
click at [48, 68] on link "Home details" at bounding box center [40, 68] width 47 height 8
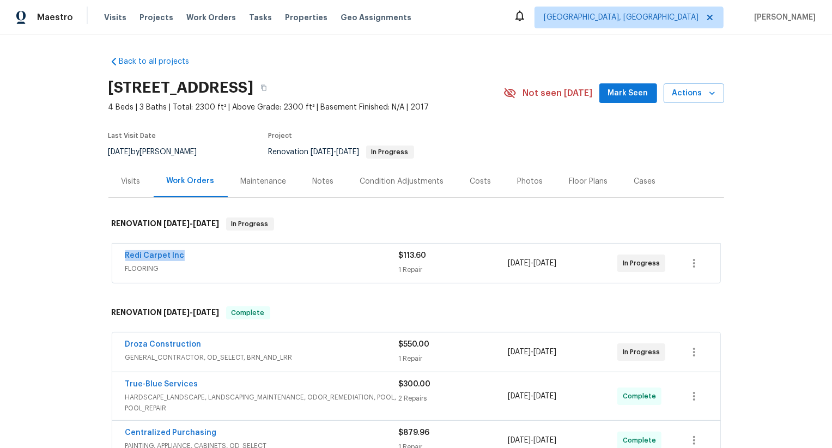
drag, startPoint x: 122, startPoint y: 256, endPoint x: 181, endPoint y: 261, distance: 59.0
click at [181, 261] on div "Redi Carpet Inc FLOORING $113.60 1 Repair 9/5/2025 - 9/6/2025 In Progress" at bounding box center [416, 262] width 608 height 39
copy link "Redi Carpet Inc"
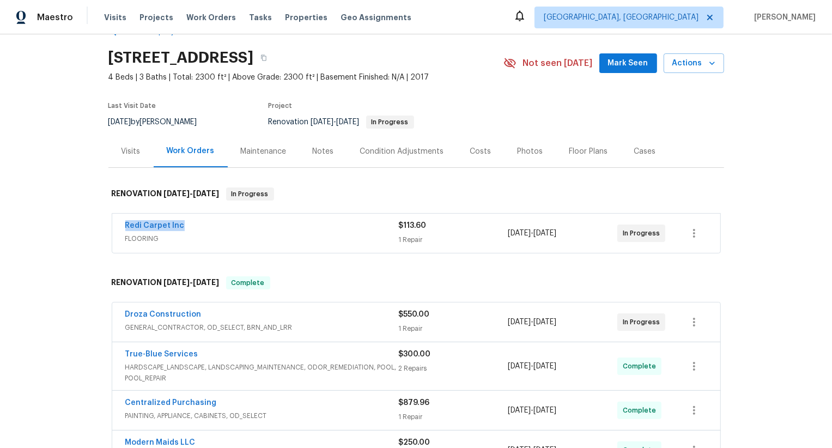
scroll to position [261, 0]
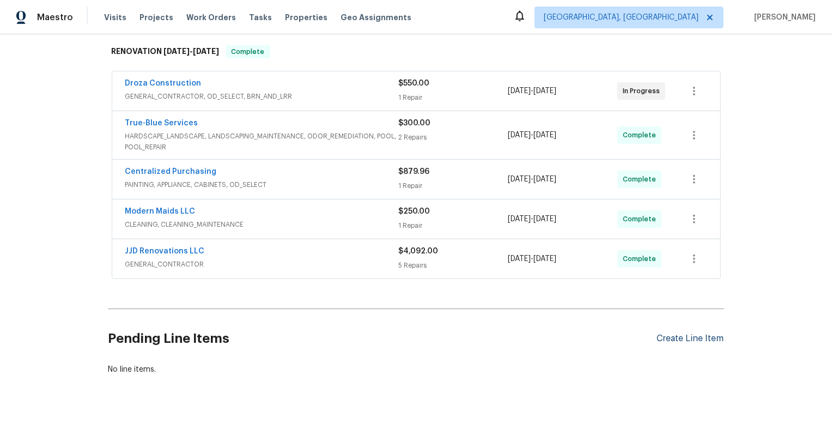
click at [665, 342] on div "Create Line Item" at bounding box center [690, 338] width 67 height 10
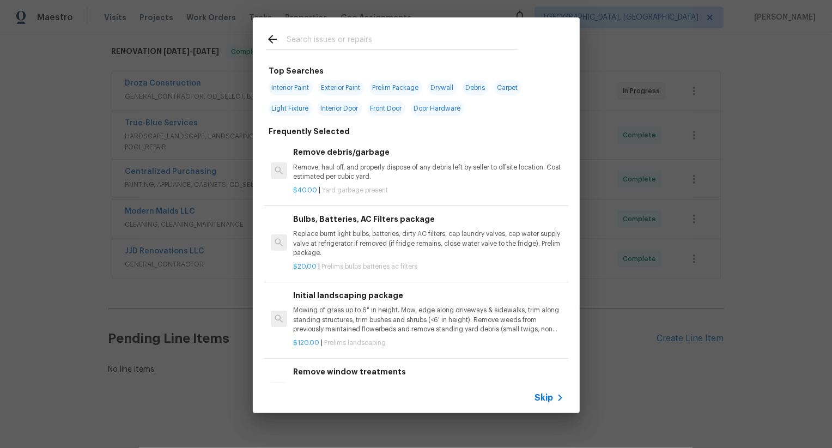
click at [556, 395] on icon at bounding box center [559, 397] width 13 height 13
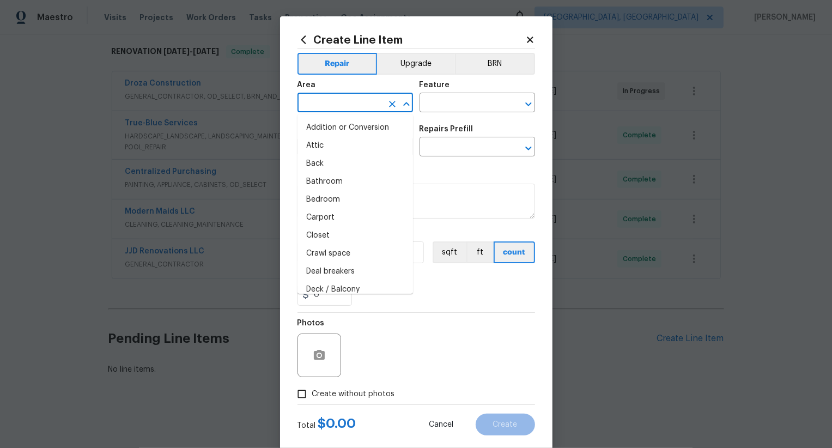
click at [348, 103] on input "text" at bounding box center [339, 103] width 85 height 17
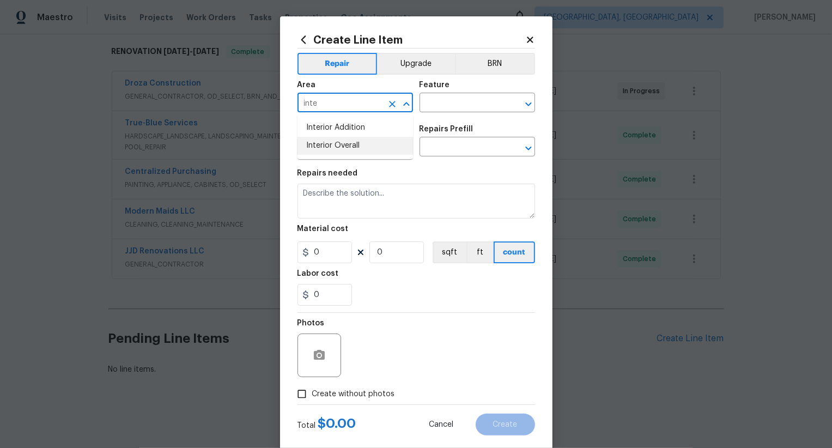
click at [348, 139] on li "Interior Overall" at bounding box center [354, 146] width 115 height 18
type input "Interior Overall"
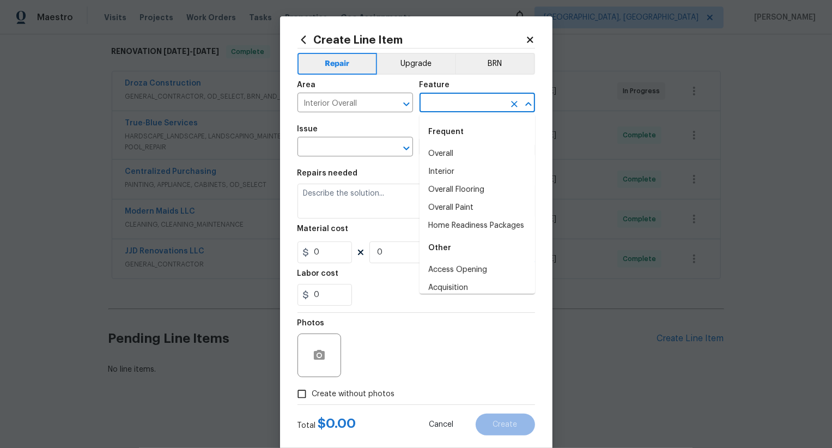
click at [473, 102] on input "text" at bounding box center [461, 103] width 85 height 17
click at [462, 149] on li "Overall" at bounding box center [476, 154] width 115 height 18
type input "Overall"
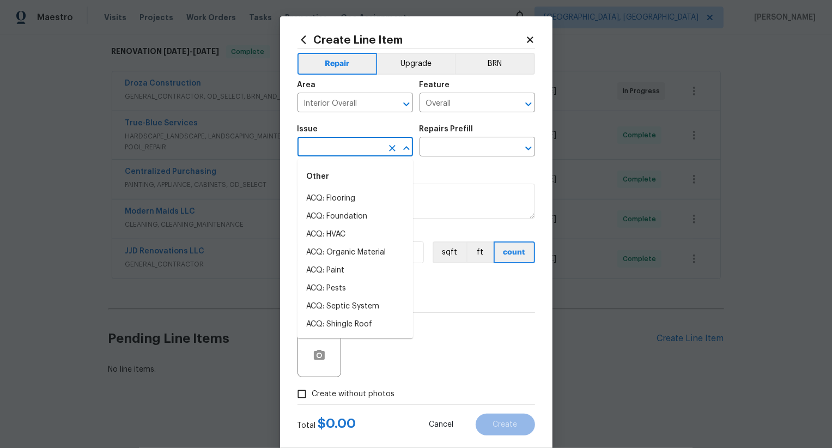
click at [355, 147] on input "text" at bounding box center [339, 147] width 85 height 17
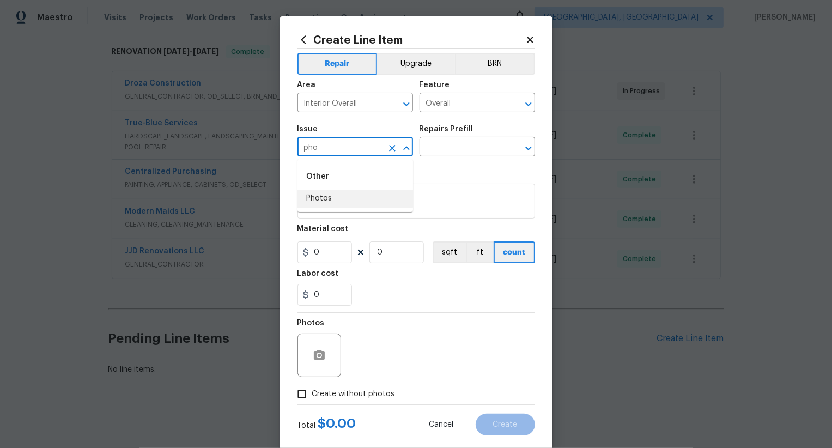
click at [322, 201] on li "Photos" at bounding box center [354, 199] width 115 height 18
type input "Photos"
click at [476, 146] on input "text" at bounding box center [461, 147] width 85 height 17
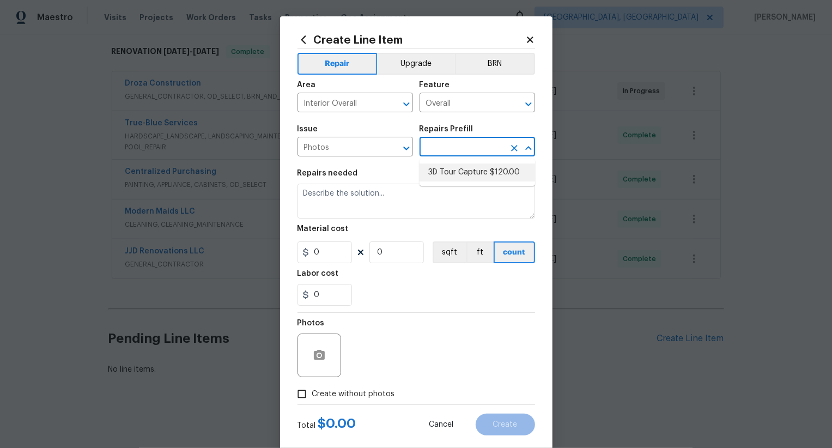
click at [471, 177] on li "3D Tour Capture $120.00" at bounding box center [476, 172] width 115 height 18
type input "3D Tour Capture $120.00"
type textarea "Capture 3D tour of home"
type input "1"
type input "120"
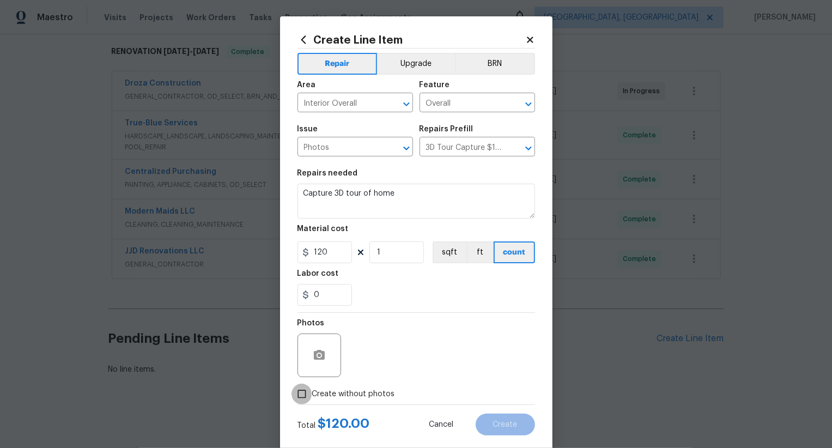
click at [309, 393] on input "Create without photos" at bounding box center [301, 393] width 21 height 21
checkbox input "true"
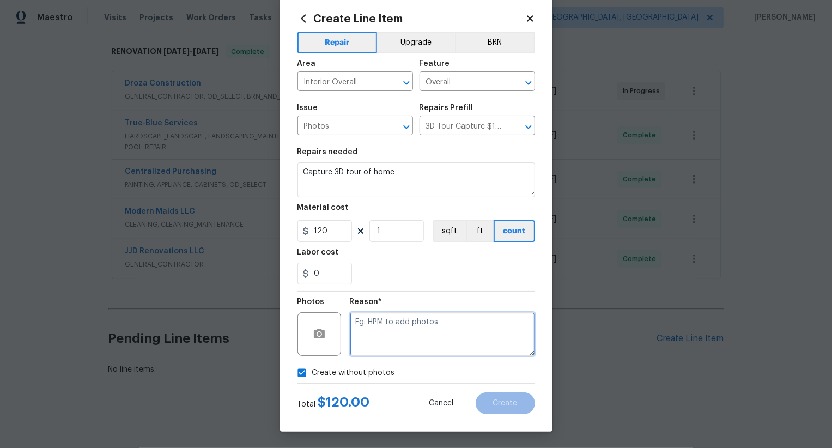
click at [425, 337] on textarea at bounding box center [442, 334] width 185 height 44
type textarea "."
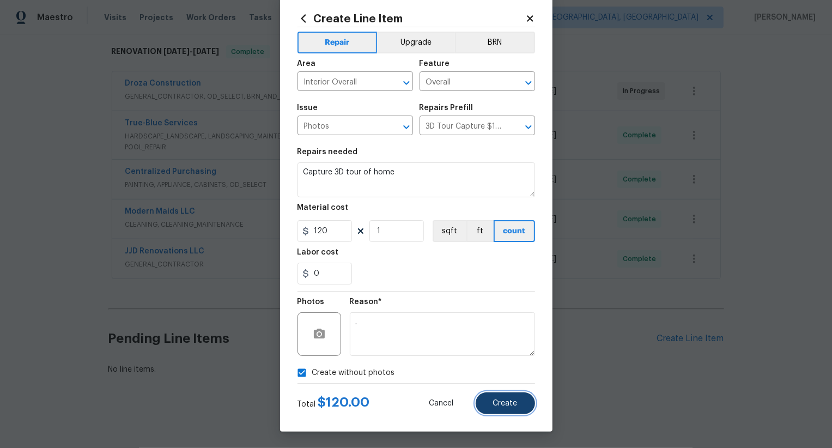
click at [494, 397] on button "Create" at bounding box center [505, 403] width 59 height 22
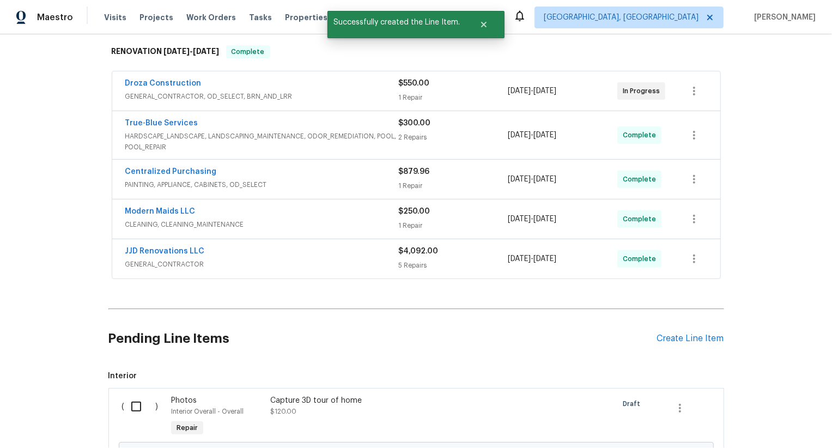
scroll to position [385, 0]
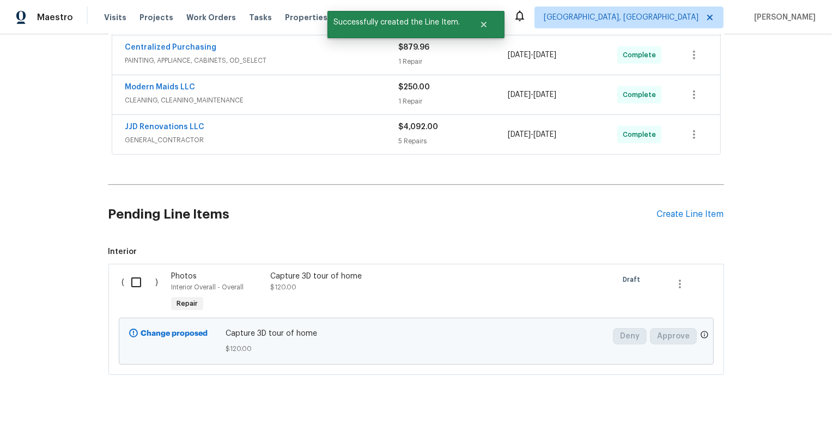
click at [138, 278] on input "checkbox" at bounding box center [140, 282] width 31 height 23
checkbox input "true"
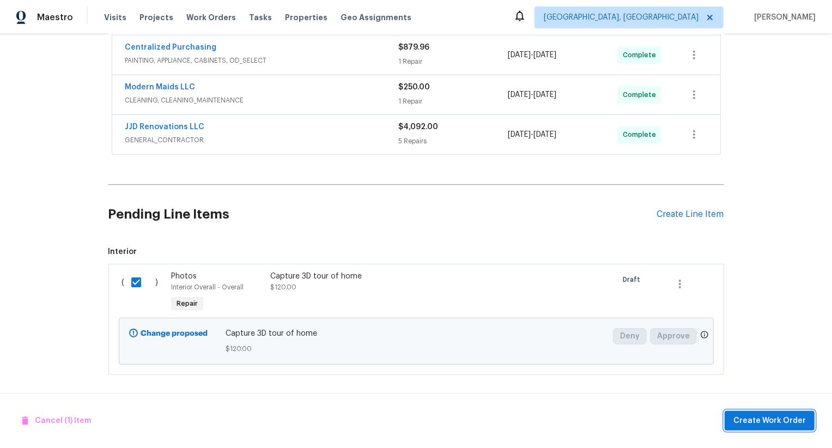
click at [772, 422] on span "Create Work Order" at bounding box center [769, 421] width 72 height 14
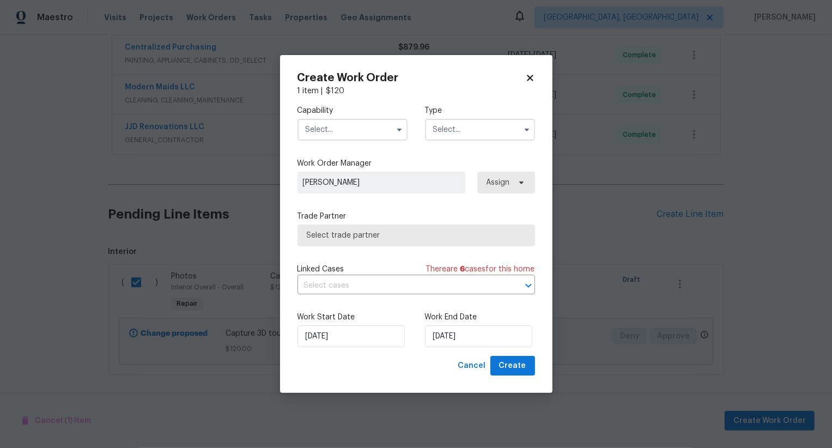
click at [336, 135] on input "text" at bounding box center [352, 130] width 110 height 22
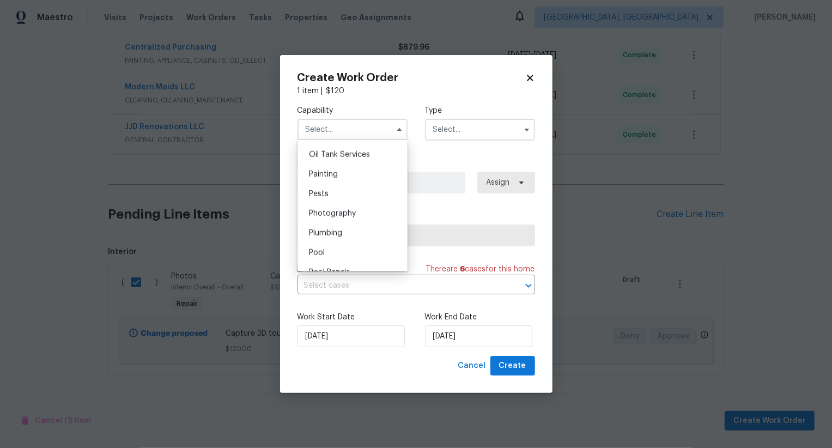
scroll to position [892, 0]
click at [342, 214] on span "Photography" at bounding box center [332, 215] width 47 height 8
type input "Photography"
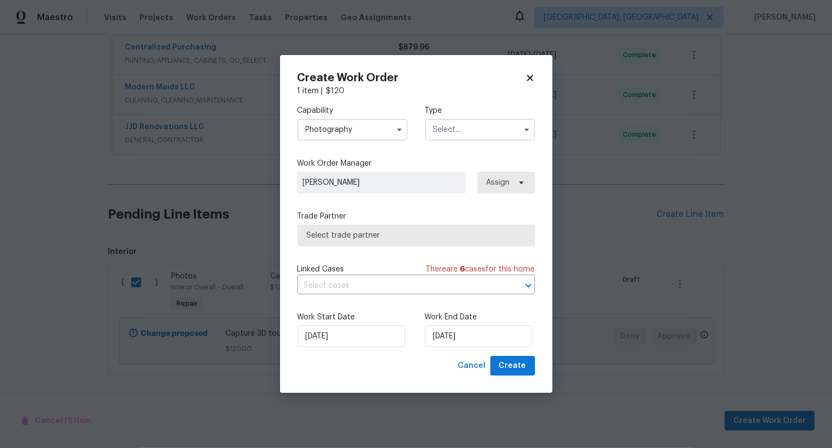
click at [443, 136] on input "text" at bounding box center [480, 130] width 110 height 22
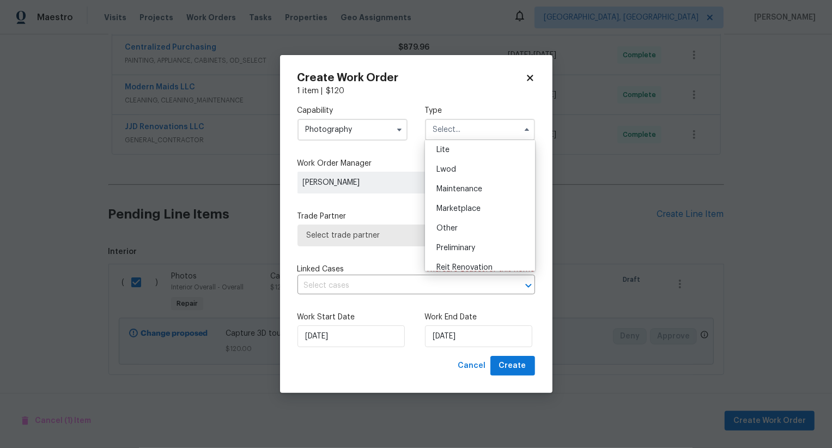
scroll to position [172, 0]
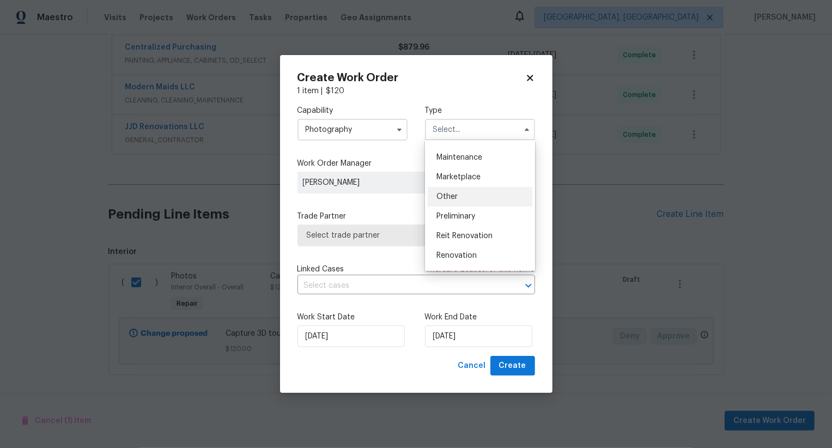
click at [450, 198] on span "Other" at bounding box center [446, 197] width 21 height 8
type input "Other"
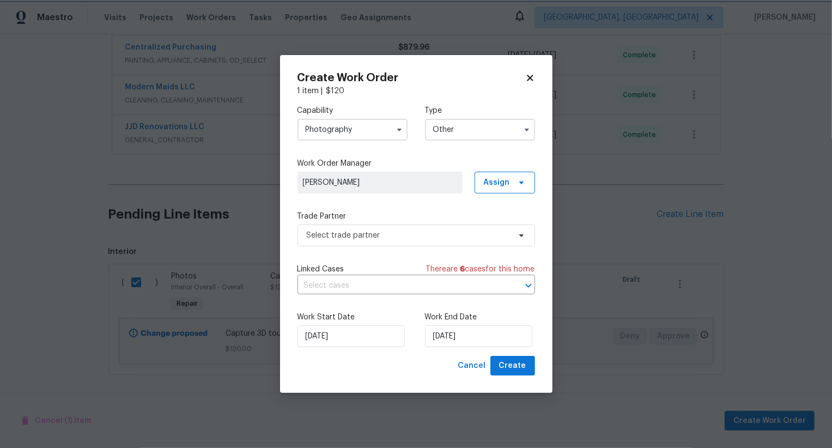
scroll to position [0, 0]
click at [366, 234] on span "Select trade partner" at bounding box center [408, 235] width 203 height 11
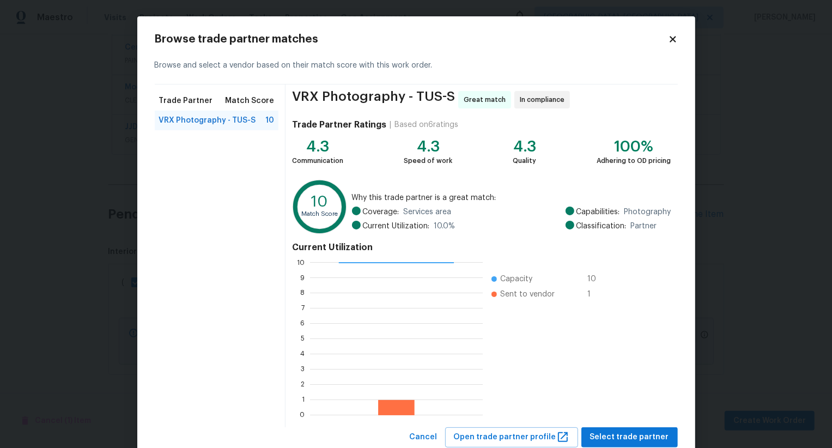
scroll to position [33, 0]
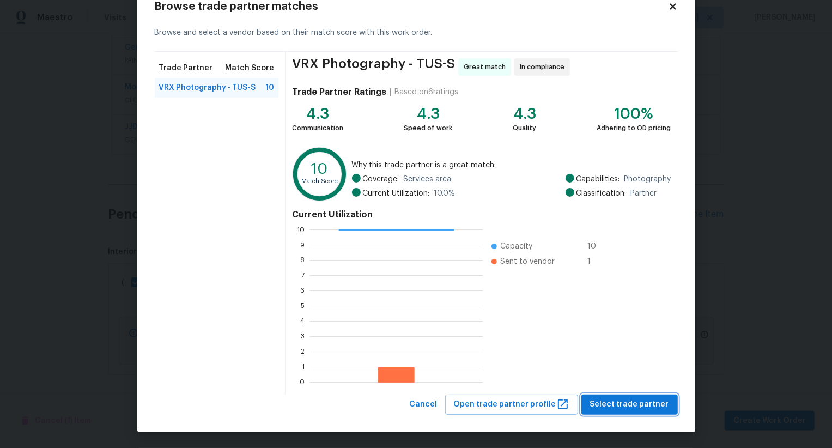
click at [613, 408] on span "Select trade partner" at bounding box center [629, 405] width 79 height 14
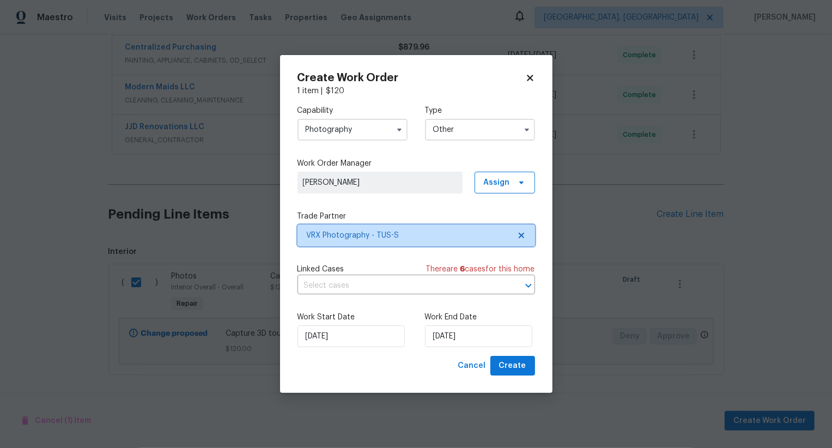
scroll to position [0, 0]
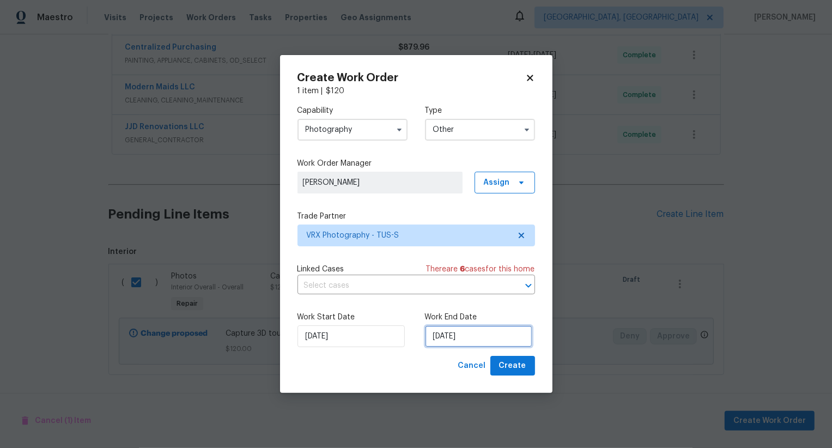
click at [453, 332] on input "09/09/2025" at bounding box center [478, 336] width 107 height 22
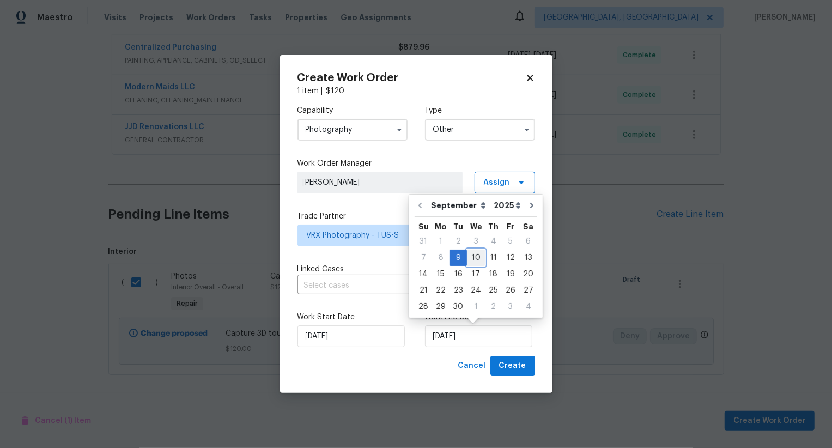
click at [475, 262] on div "10" at bounding box center [476, 257] width 18 height 15
type input "10/09/2025"
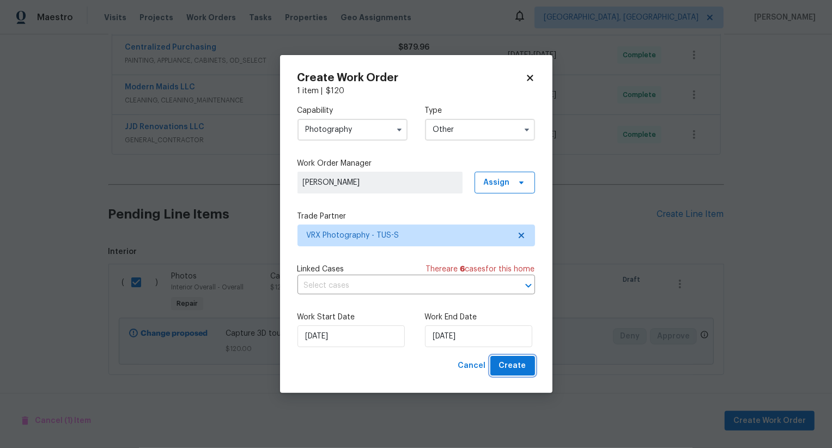
click at [516, 357] on button "Create" at bounding box center [512, 366] width 45 height 20
checkbox input "false"
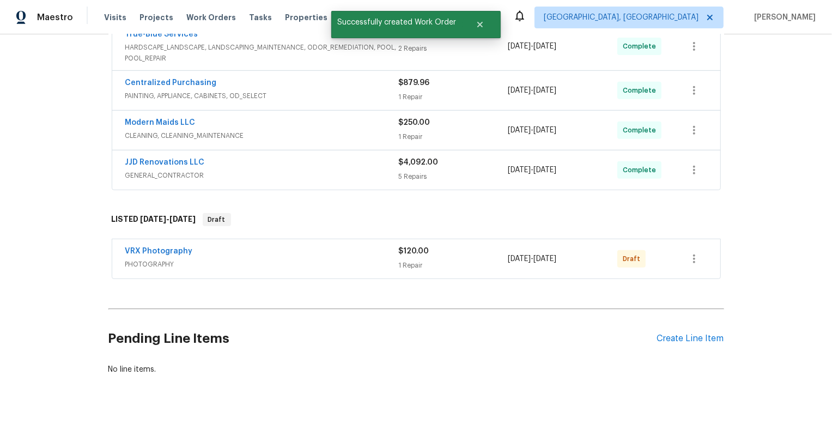
scroll to position [308, 0]
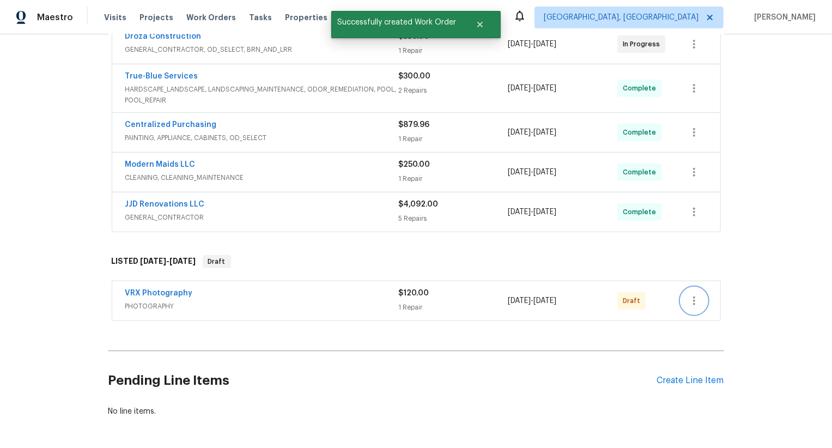
click at [685, 299] on button "button" at bounding box center [694, 301] width 26 height 26
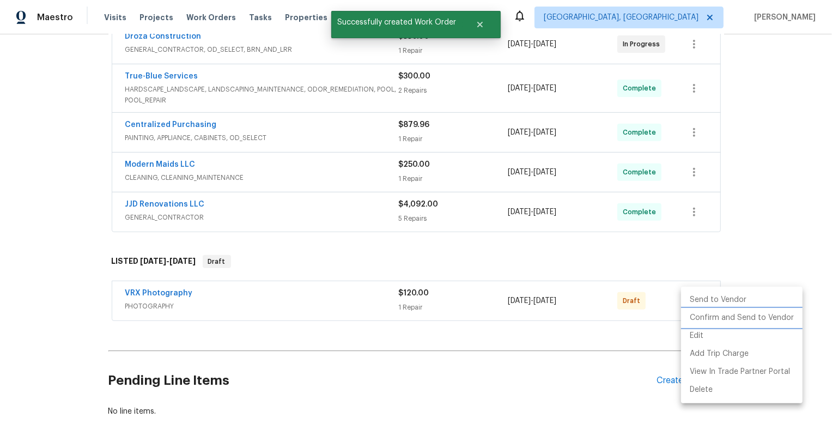
click at [709, 318] on li "Confirm and Send to Vendor" at bounding box center [741, 318] width 121 height 18
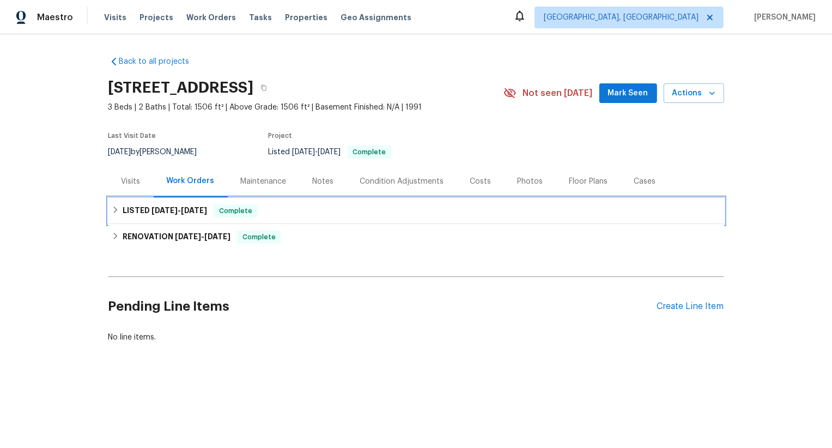
click at [296, 215] on div "LISTED [DATE] - [DATE] Complete" at bounding box center [416, 210] width 609 height 13
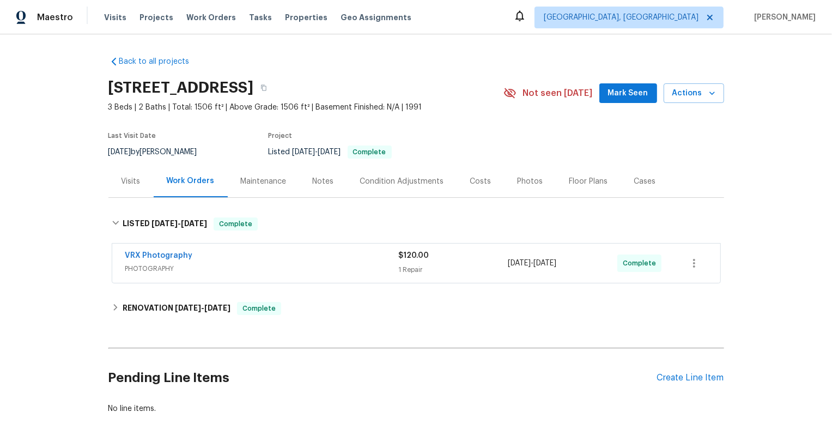
click at [377, 263] on span "PHOTOGRAPHY" at bounding box center [261, 268] width 273 height 11
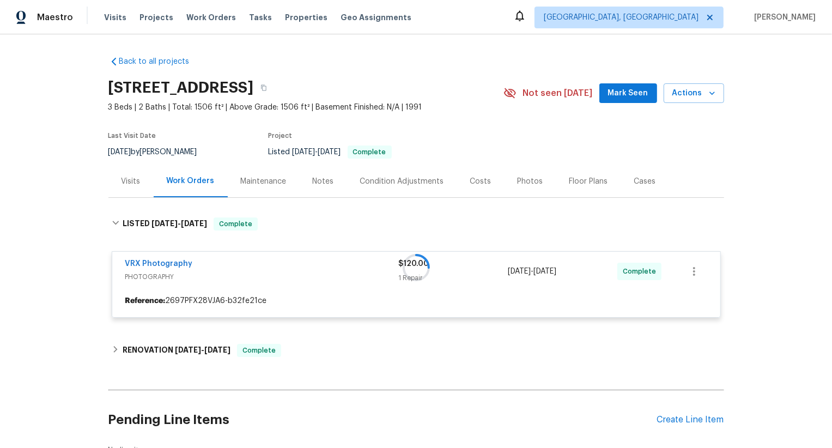
scroll to position [14, 0]
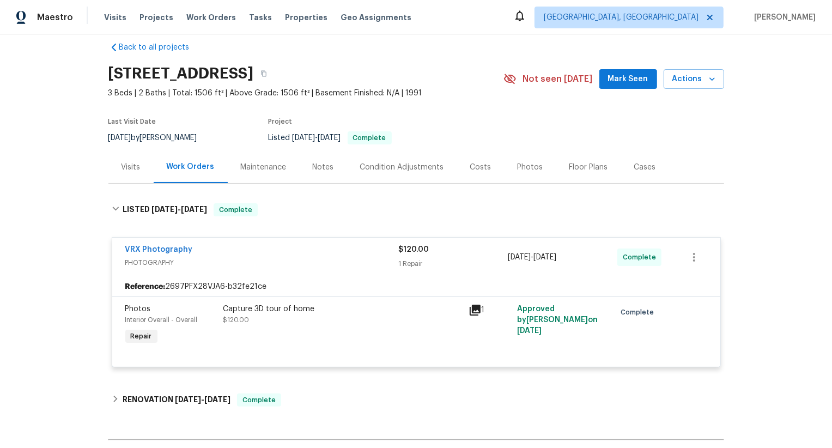
click at [418, 319] on div "Capture 3D tour of home $120.00" at bounding box center [342, 314] width 239 height 22
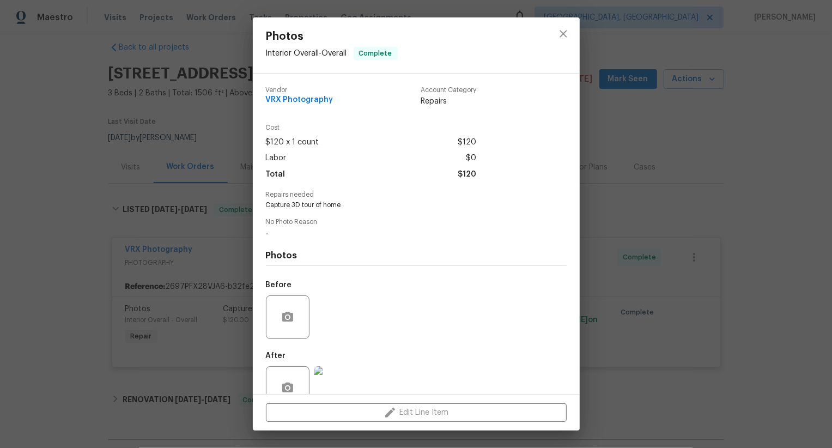
scroll to position [28, 0]
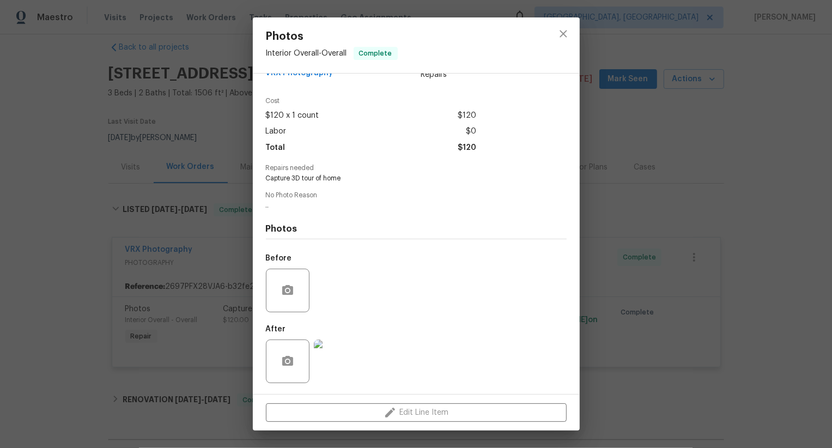
click at [60, 284] on div "Photos Interior Overall - Overall Complete Vendor VRX Photography Account Categ…" at bounding box center [416, 224] width 832 height 448
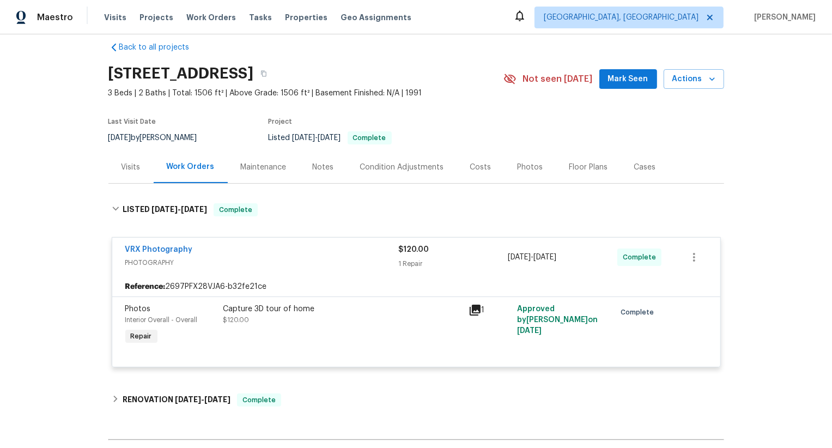
scroll to position [0, 0]
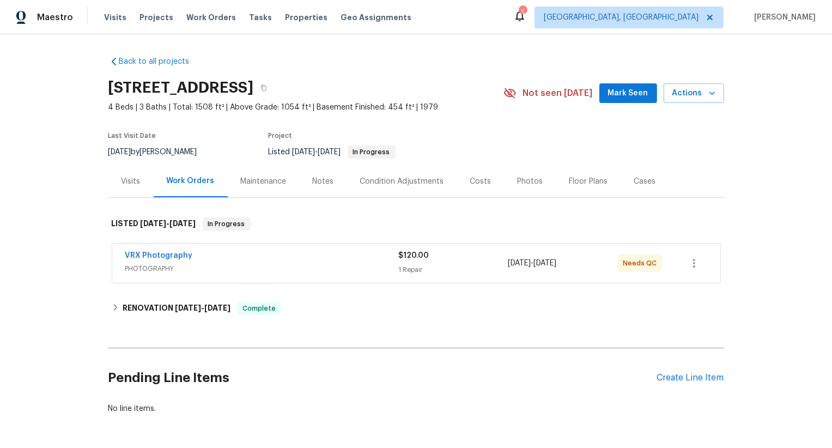
scroll to position [40, 0]
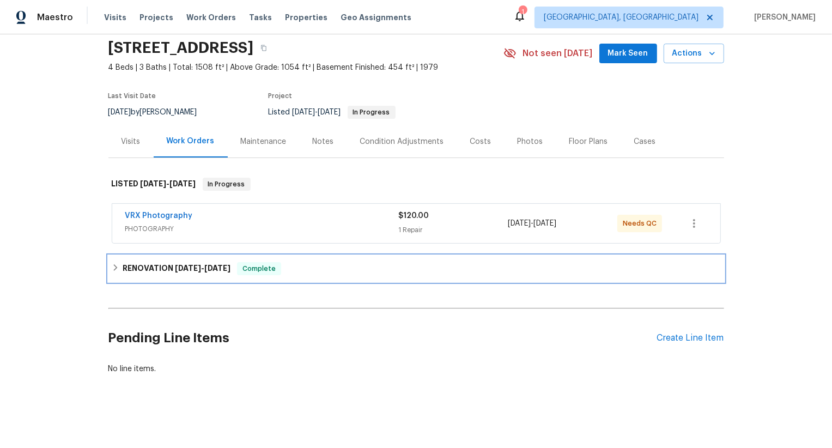
click at [226, 260] on div "RENOVATION [DATE] - [DATE] Complete" at bounding box center [416, 268] width 616 height 26
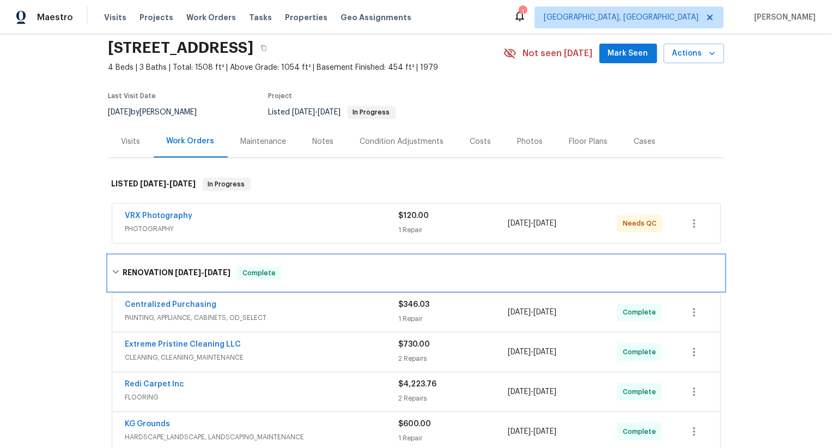
click at [171, 277] on h6 "RENOVATION [DATE] - [DATE]" at bounding box center [177, 272] width 108 height 13
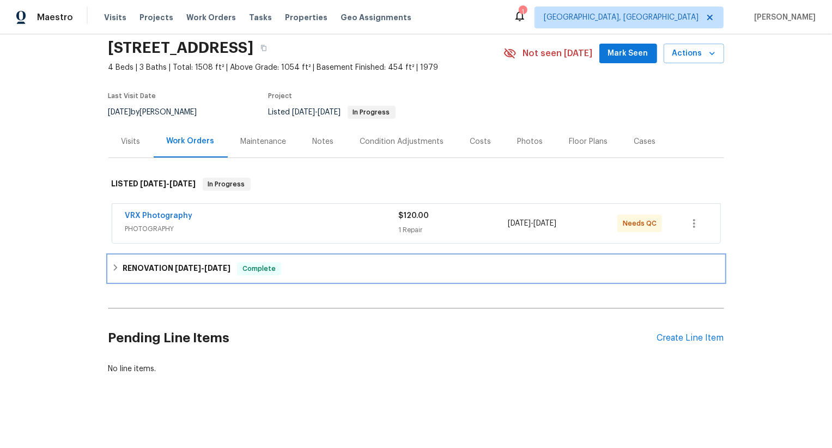
click at [189, 265] on span "[DATE]" at bounding box center [188, 268] width 26 height 8
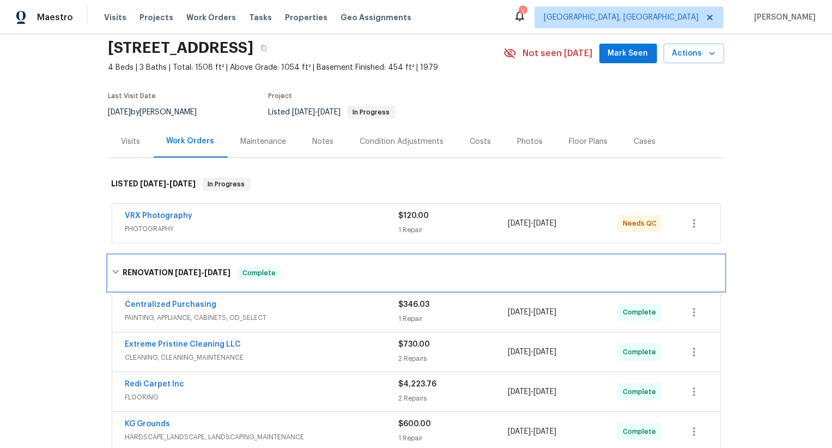
scroll to position [182, 0]
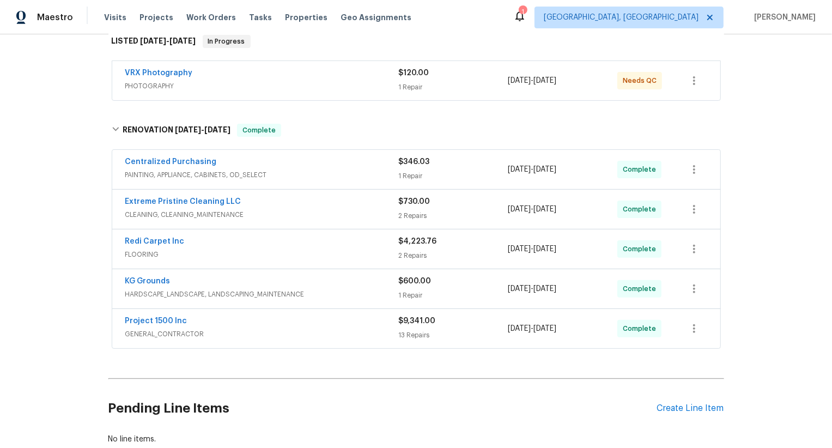
click at [233, 338] on span "GENERAL_CONTRACTOR" at bounding box center [261, 333] width 273 height 11
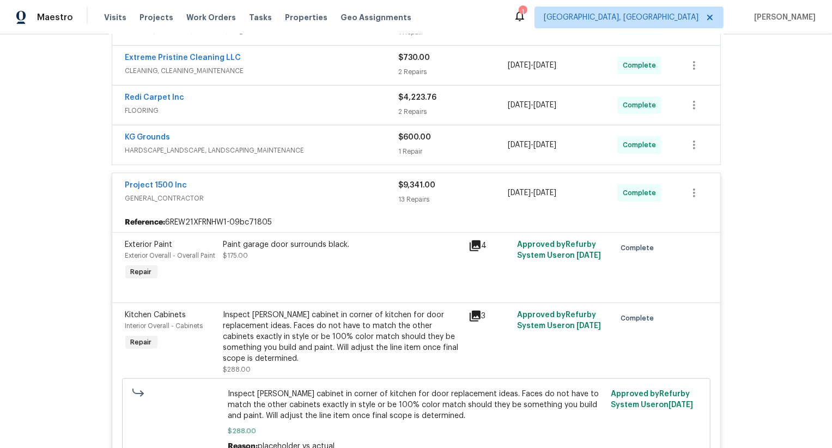
scroll to position [337, 0]
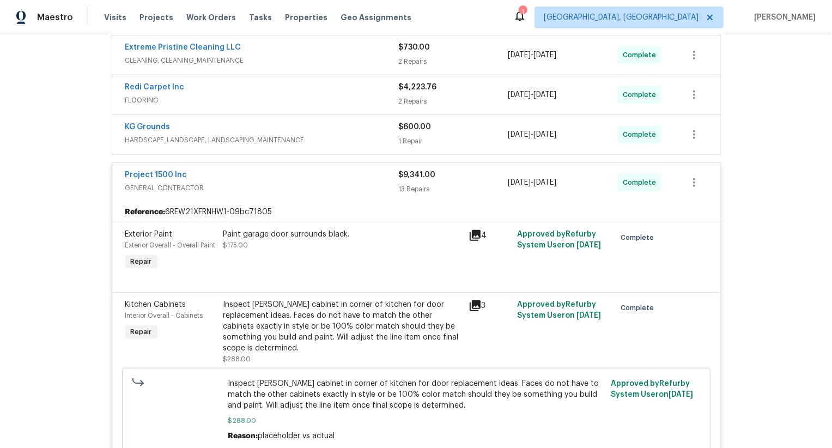
click at [338, 318] on div "Inspect [PERSON_NAME] cabinet in corner of kitchen for door replacement ideas. …" at bounding box center [342, 326] width 239 height 54
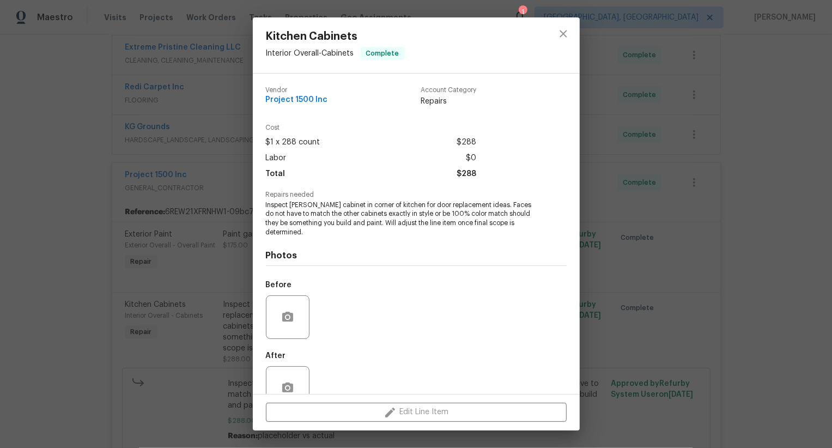
scroll to position [287, 0]
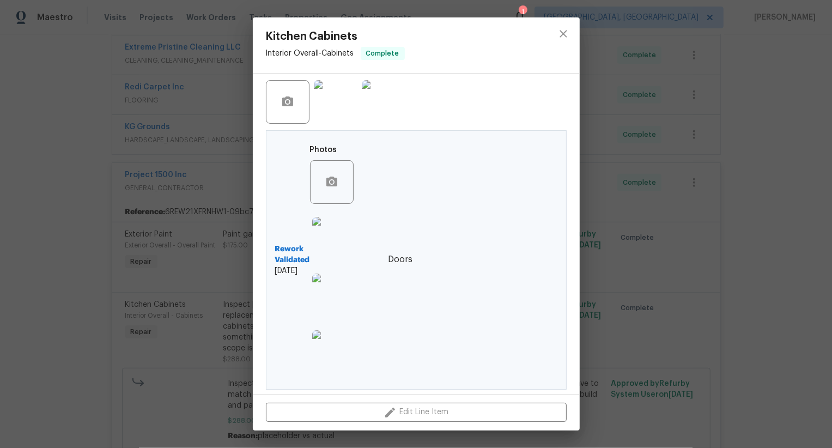
click at [345, 357] on img at bounding box center [334, 352] width 44 height 44
